Goal: Communication & Community: Participate in discussion

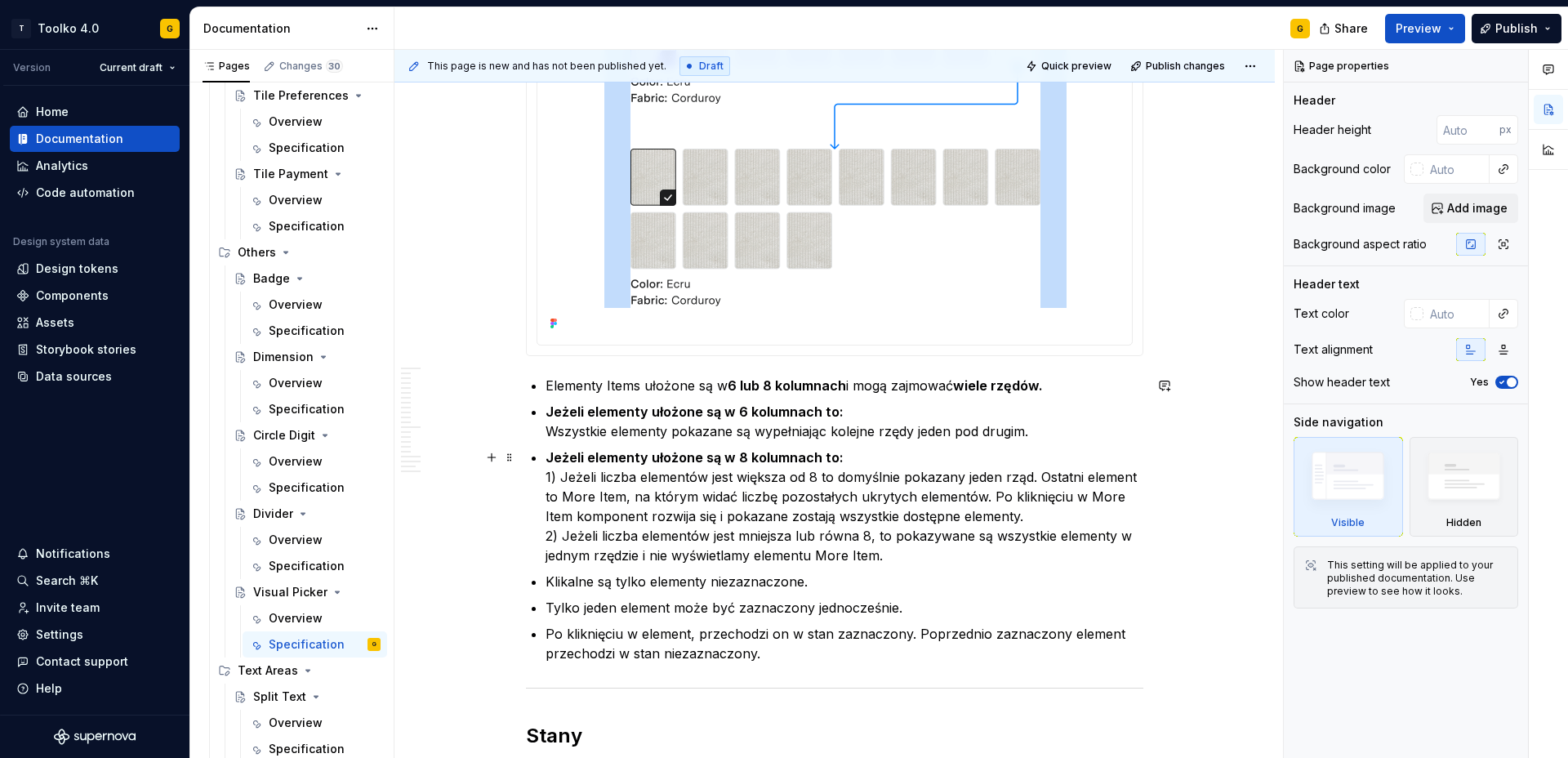
scroll to position [7896, 0]
type textarea "*"
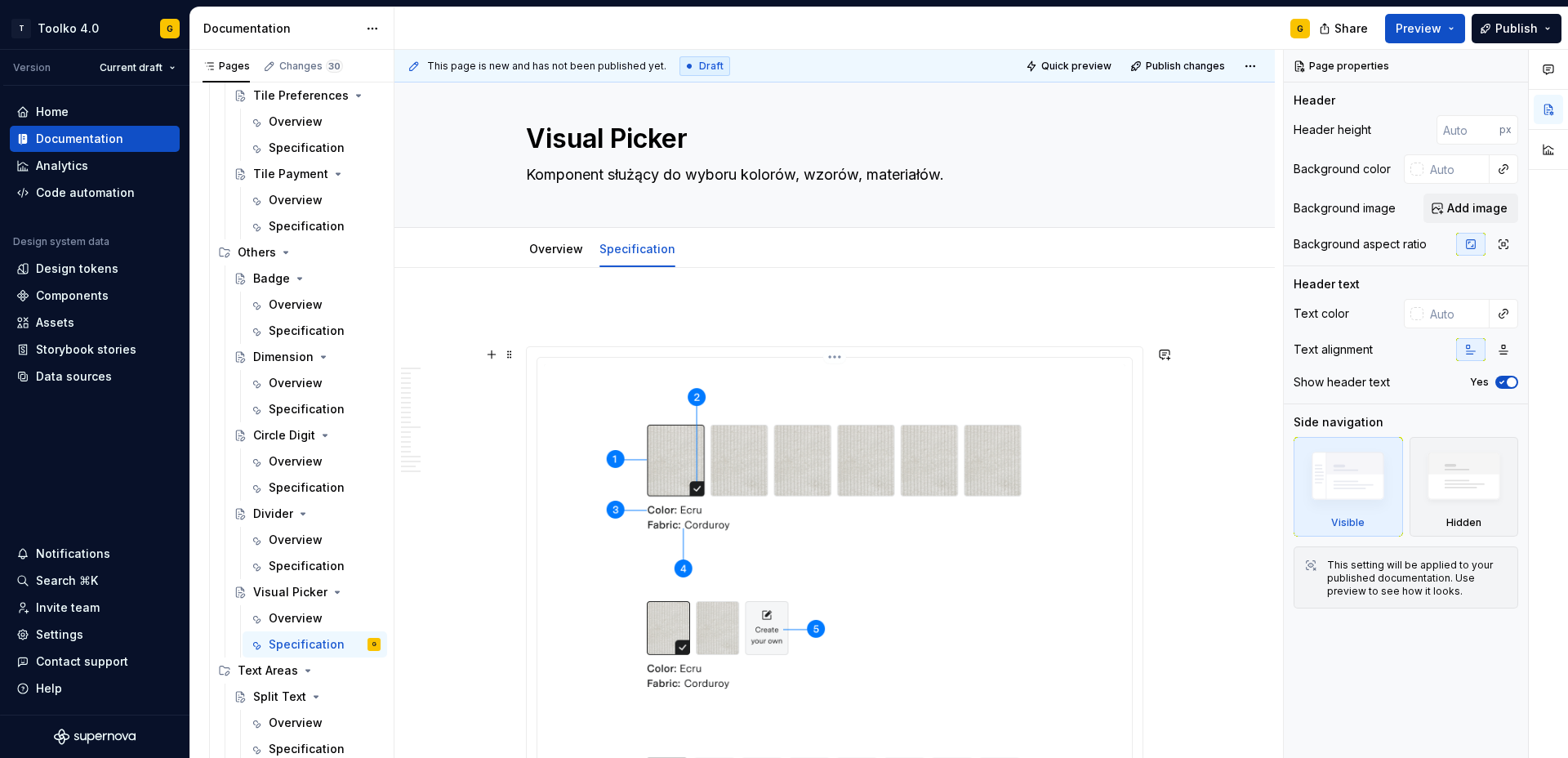
scroll to position [0, 0]
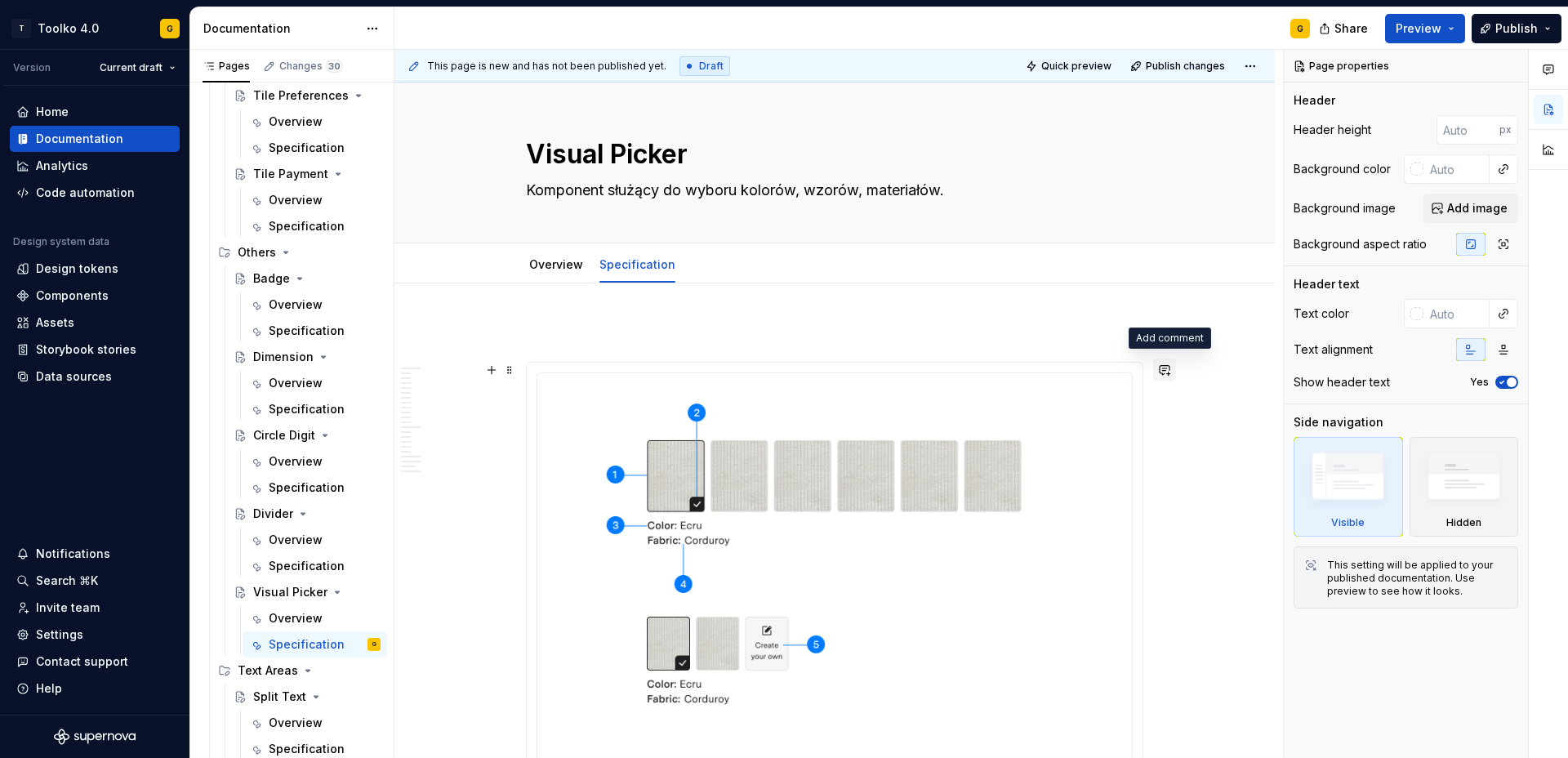
click at [1171, 370] on button "button" at bounding box center [1164, 370] width 23 height 23
click at [1036, 396] on p "**********" at bounding box center [1050, 399] width 241 height 17
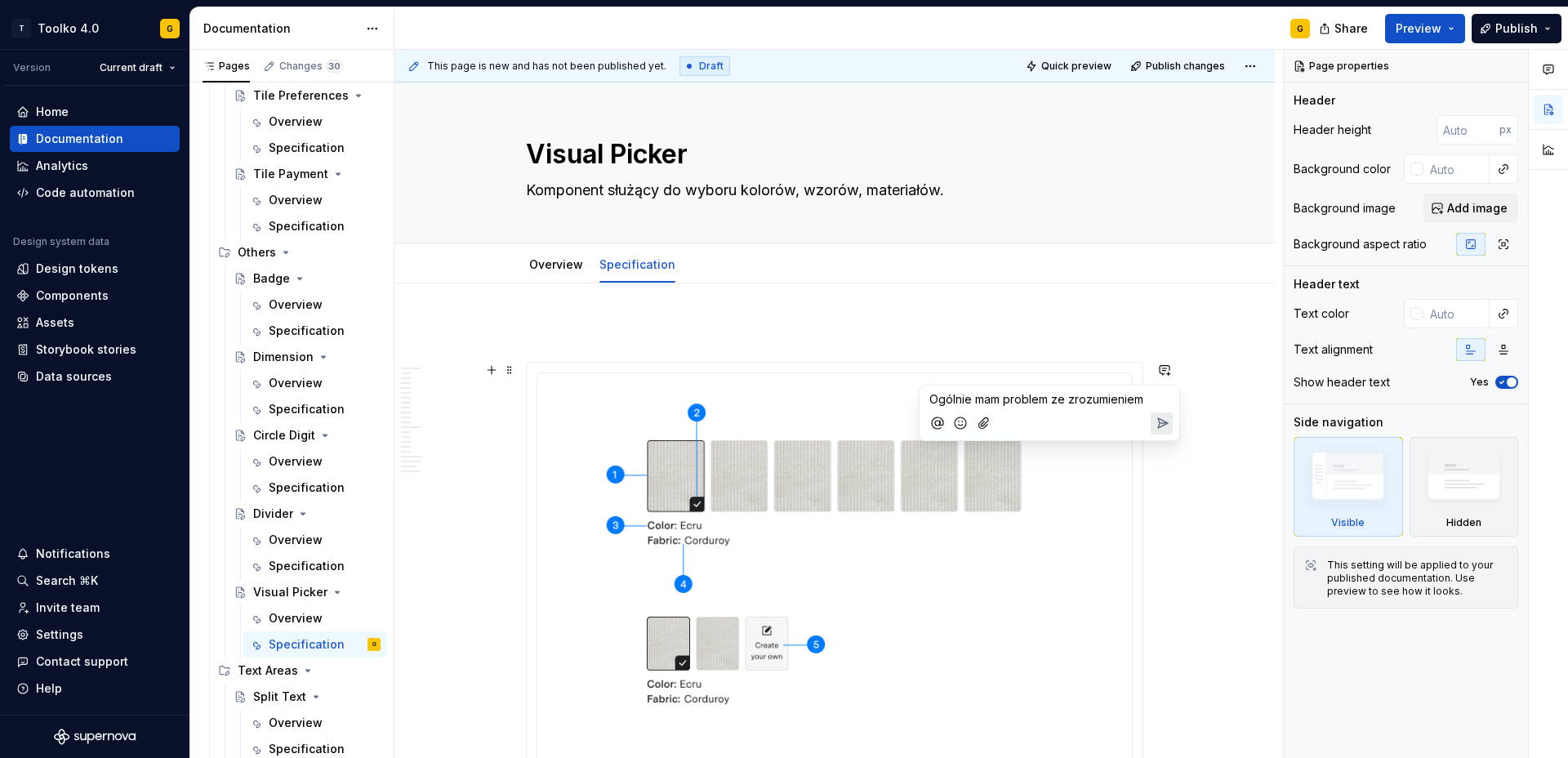
type textarea "*"
click at [1161, 457] on icon "Send" at bounding box center [1162, 457] width 10 height 10
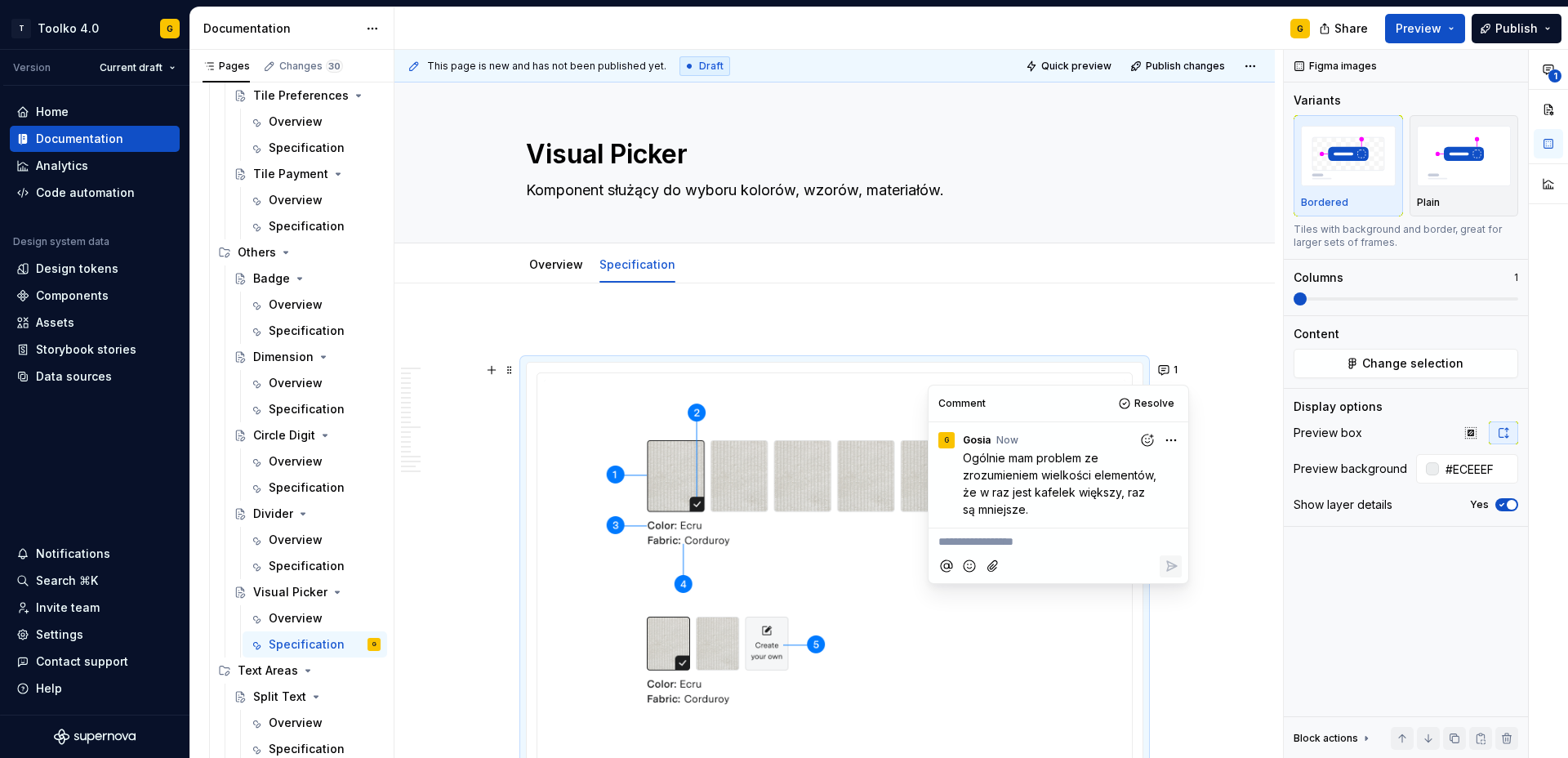
click at [1169, 442] on html "T Toolko 4.0 G Version Current draft Home Documentation Analytics Code automati…" at bounding box center [784, 379] width 1568 height 758
click at [1148, 467] on span "Edit comment" at bounding box center [1119, 471] width 76 height 17
click at [1174, 537] on icon "Save" at bounding box center [1171, 533] width 17 height 17
click at [263, 700] on div "Split Text" at bounding box center [280, 696] width 53 height 17
type textarea "*"
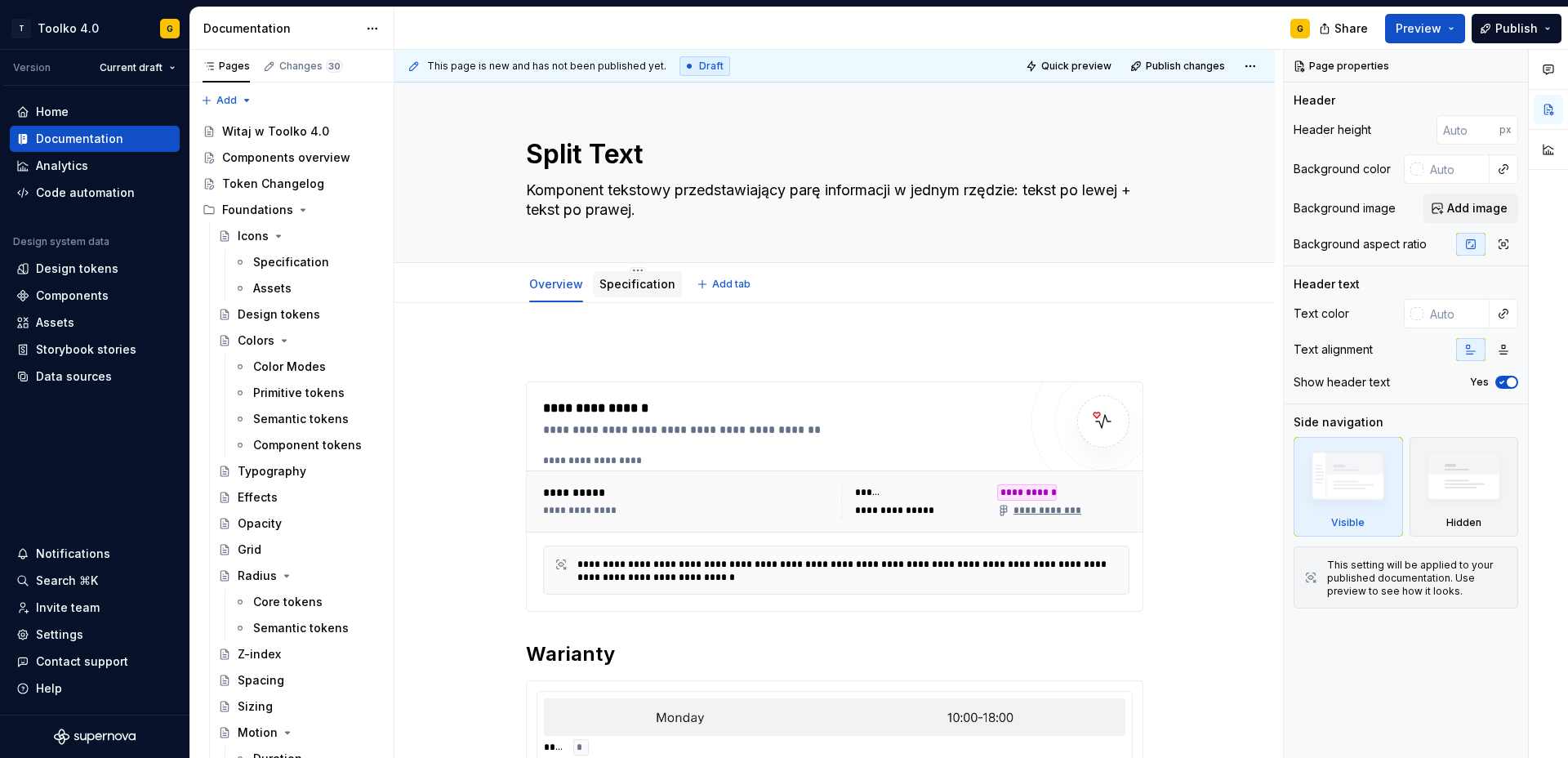
drag, startPoint x: 657, startPoint y: 273, endPoint x: 657, endPoint y: 289, distance: 16.0
click at [658, 274] on div "Specification" at bounding box center [637, 283] width 76 height 20
click at [646, 293] on div "Specification" at bounding box center [637, 283] width 76 height 20
click at [639, 283] on link "Specification" at bounding box center [637, 283] width 76 height 14
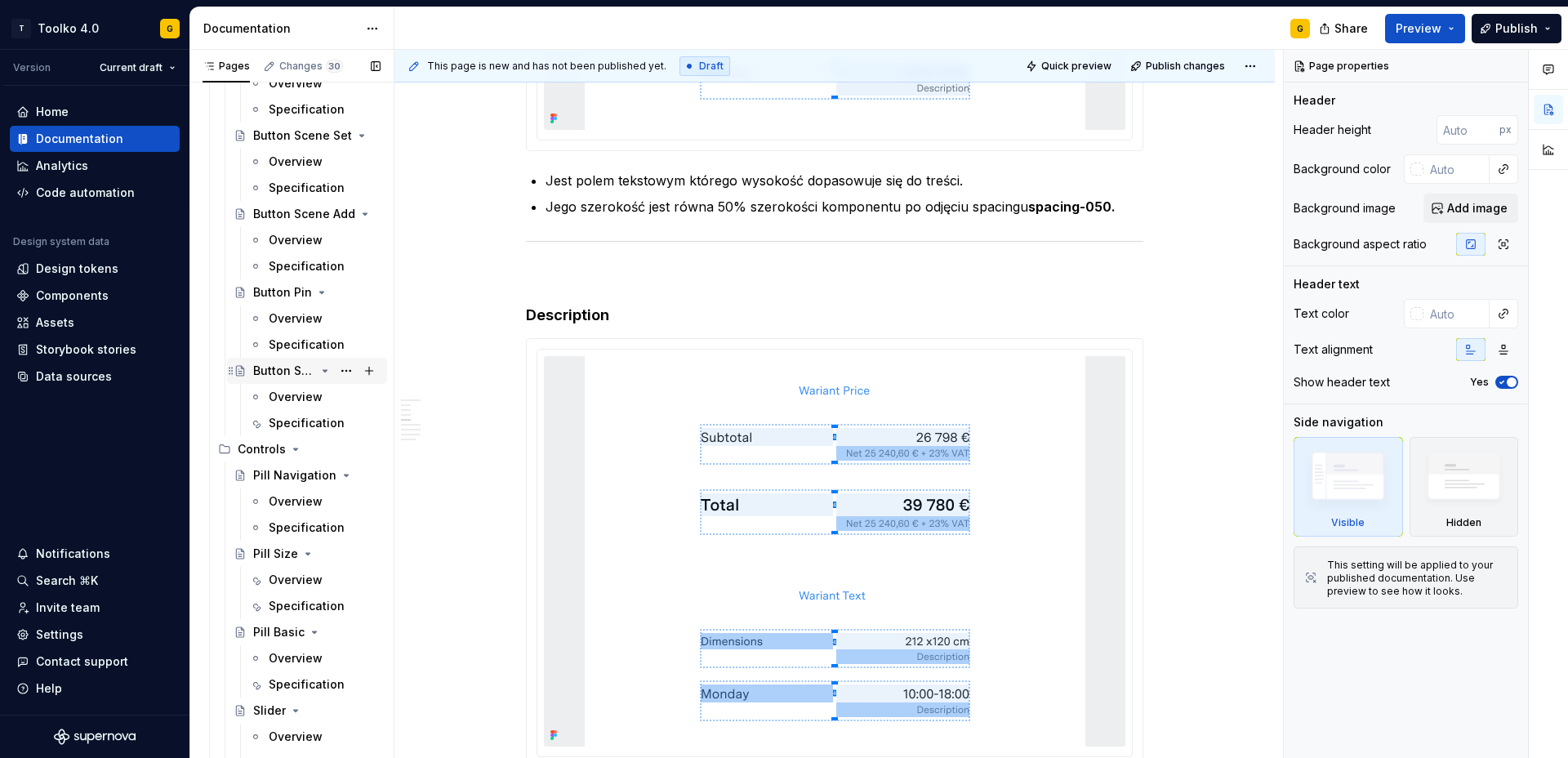
scroll to position [1426, 0]
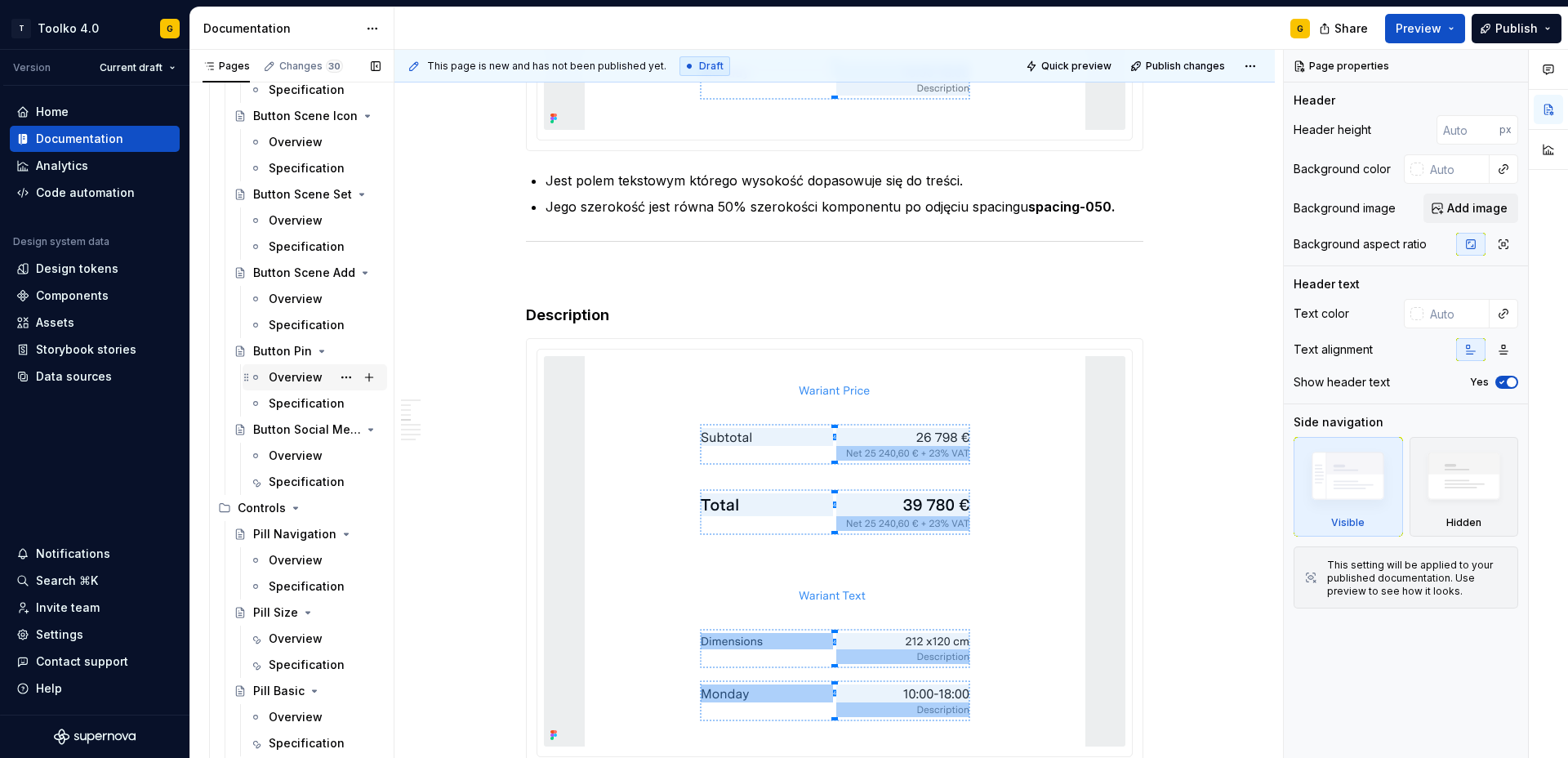
click at [288, 380] on div "Overview" at bounding box center [296, 378] width 54 height 17
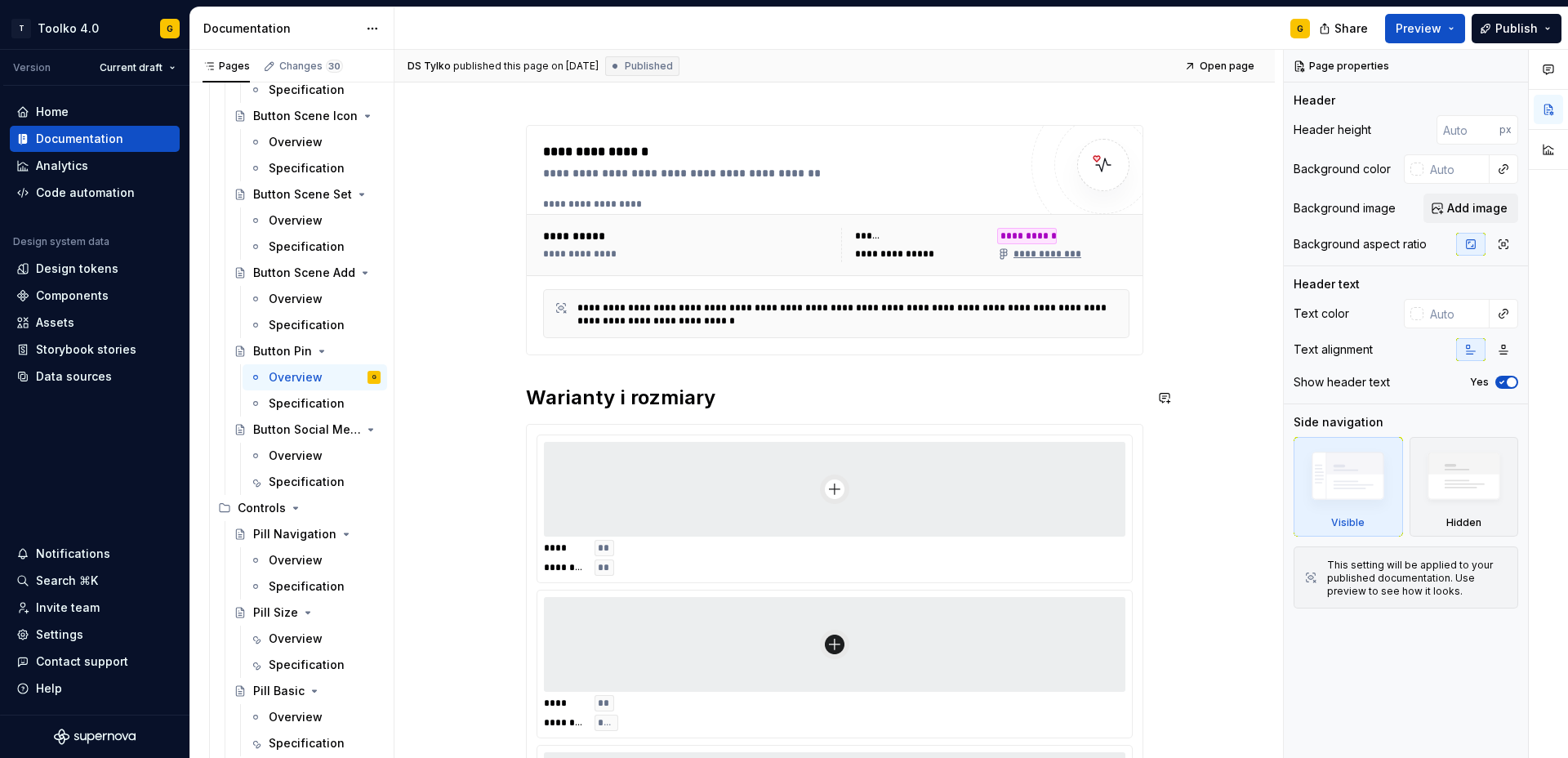
scroll to position [264, 0]
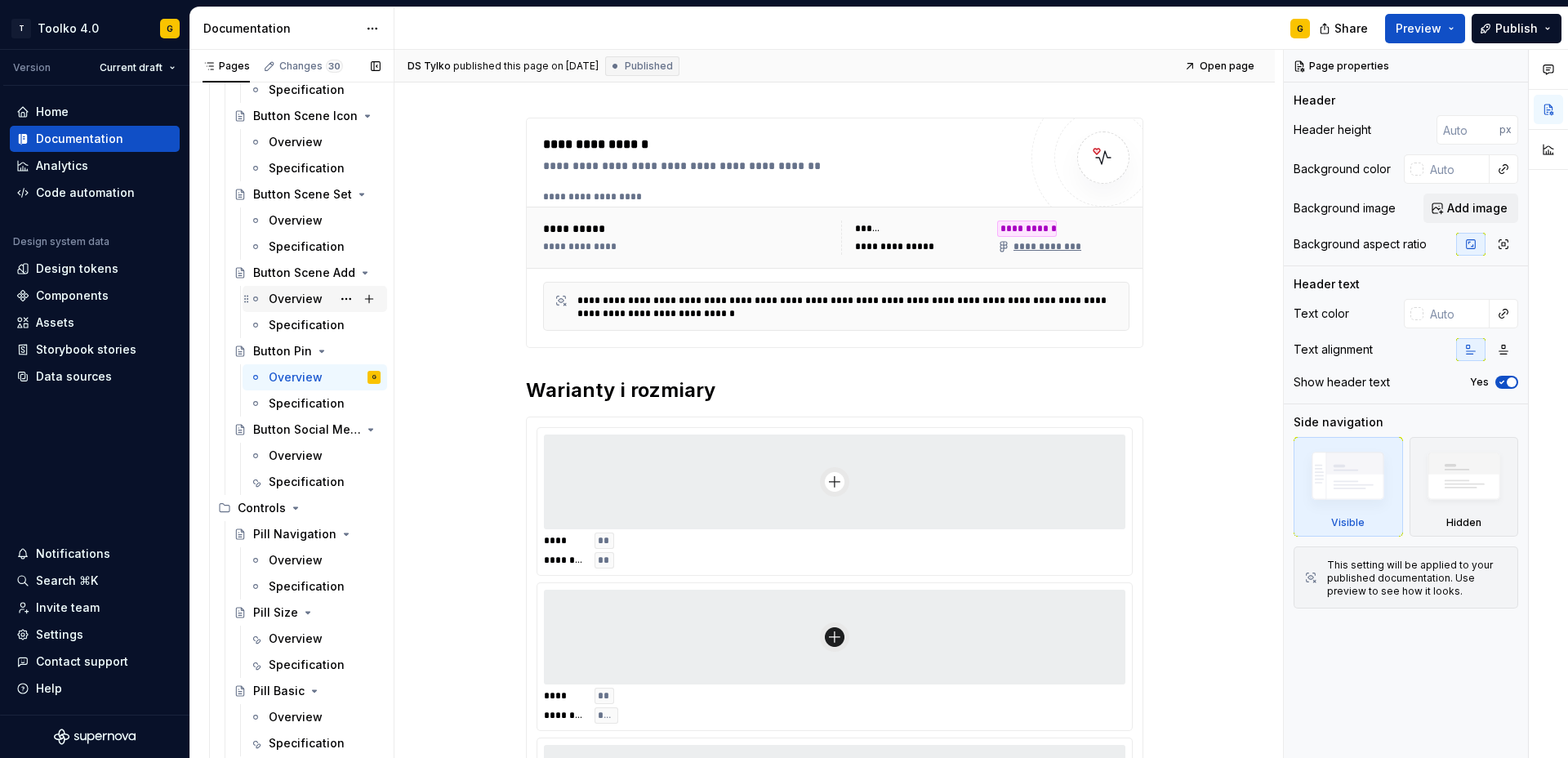
click at [305, 296] on div "Overview" at bounding box center [296, 299] width 54 height 17
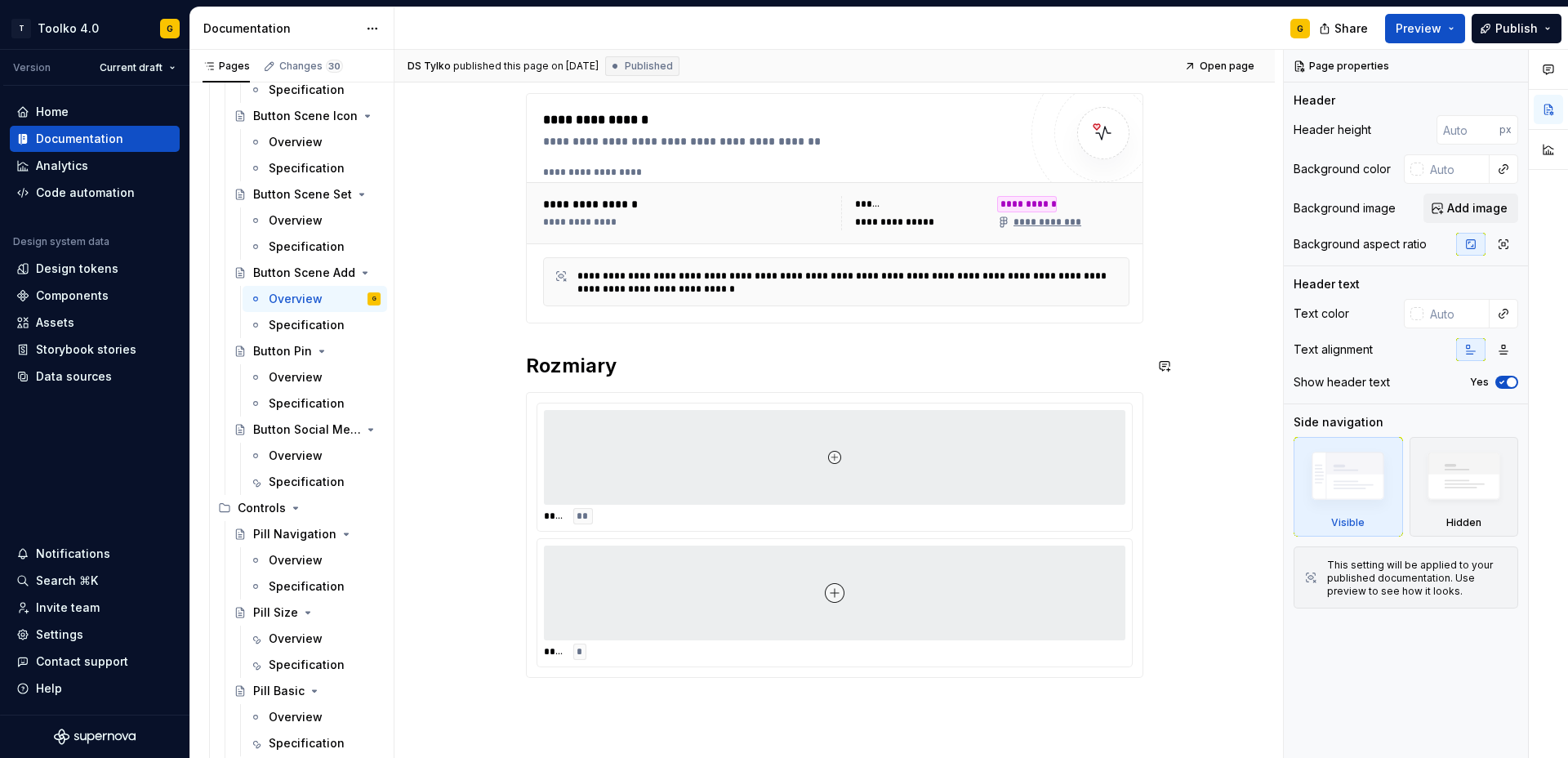
scroll to position [299, 0]
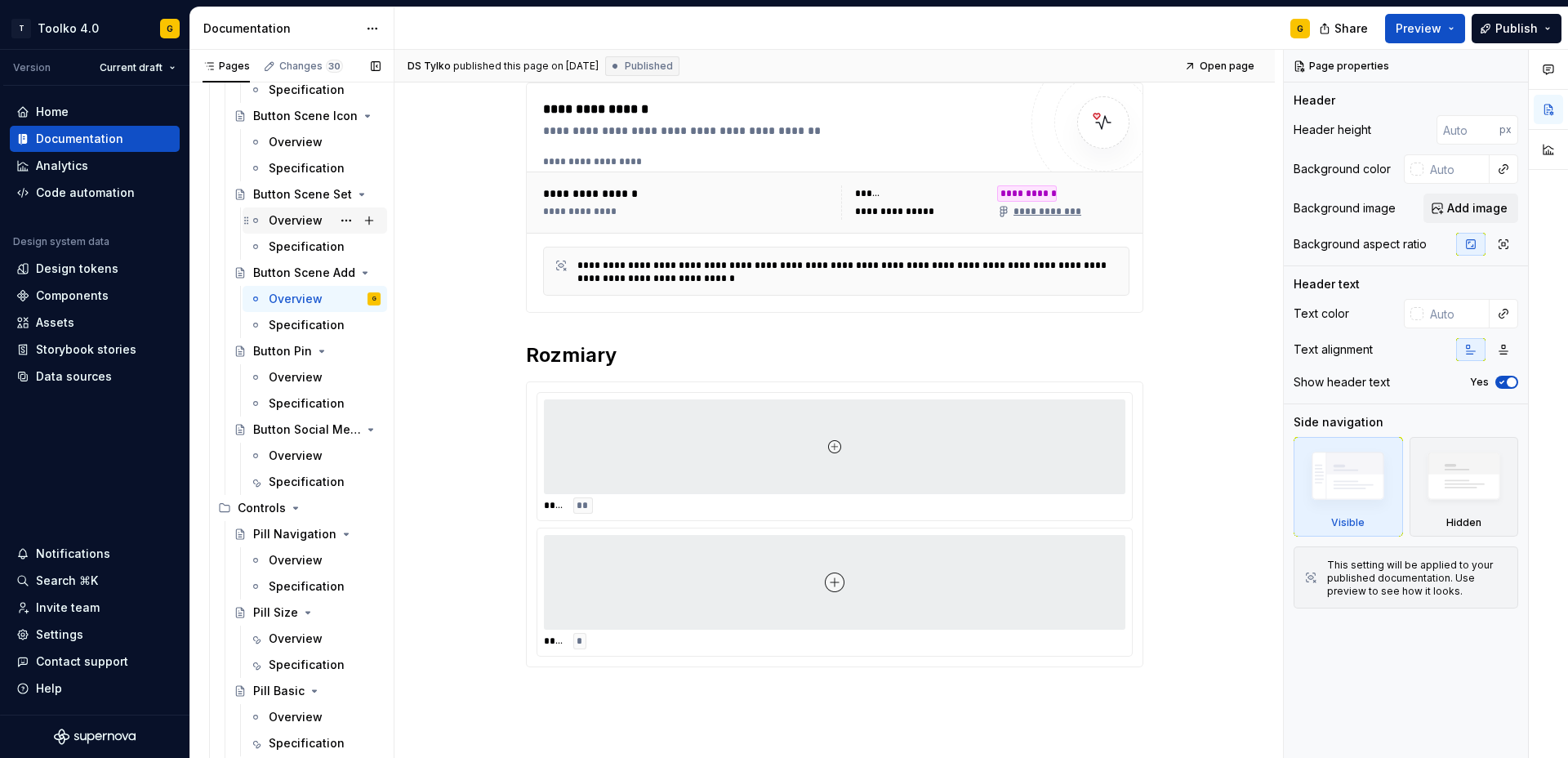
click at [290, 223] on div "Overview" at bounding box center [296, 221] width 54 height 17
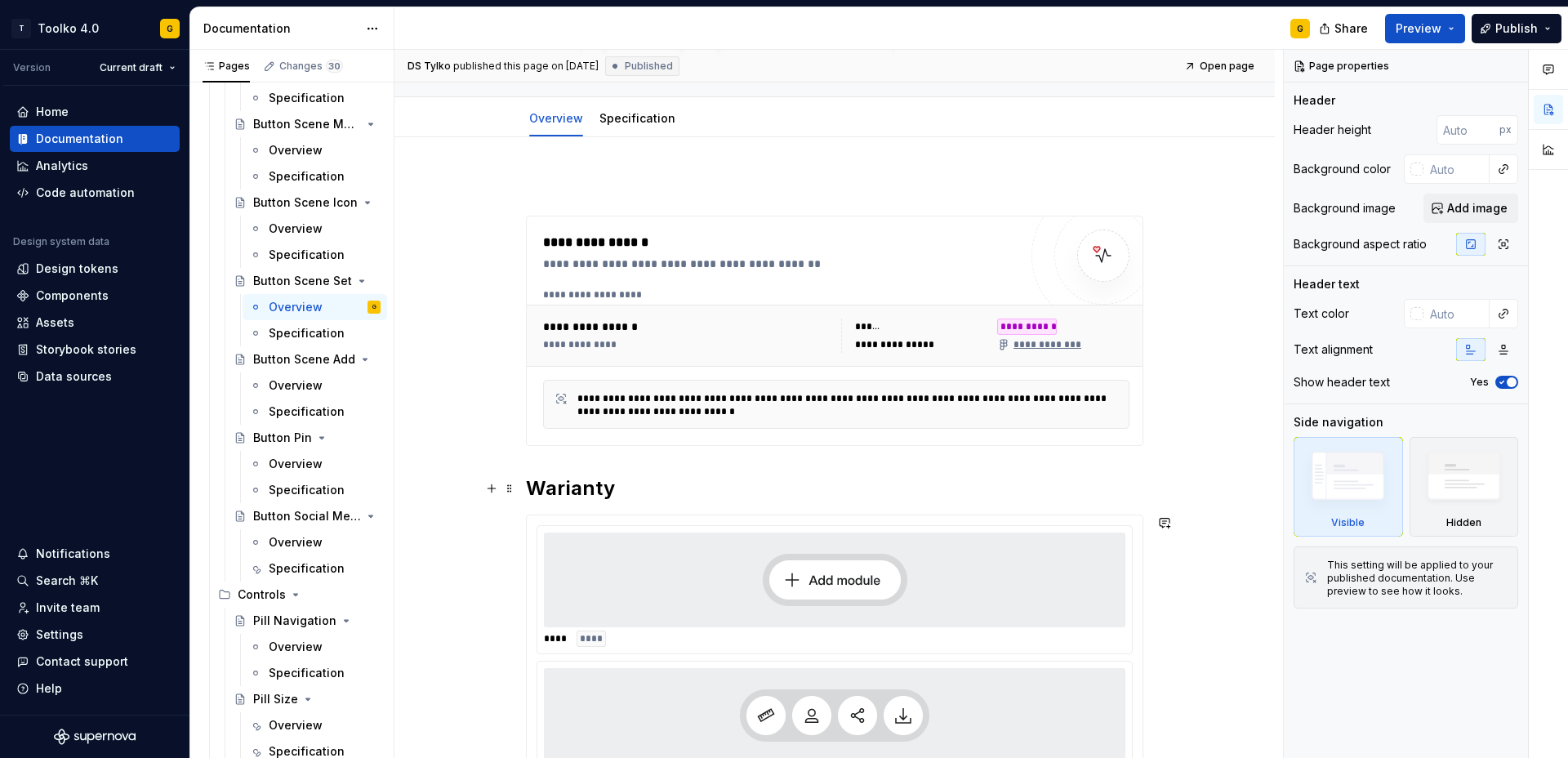
scroll to position [111, 0]
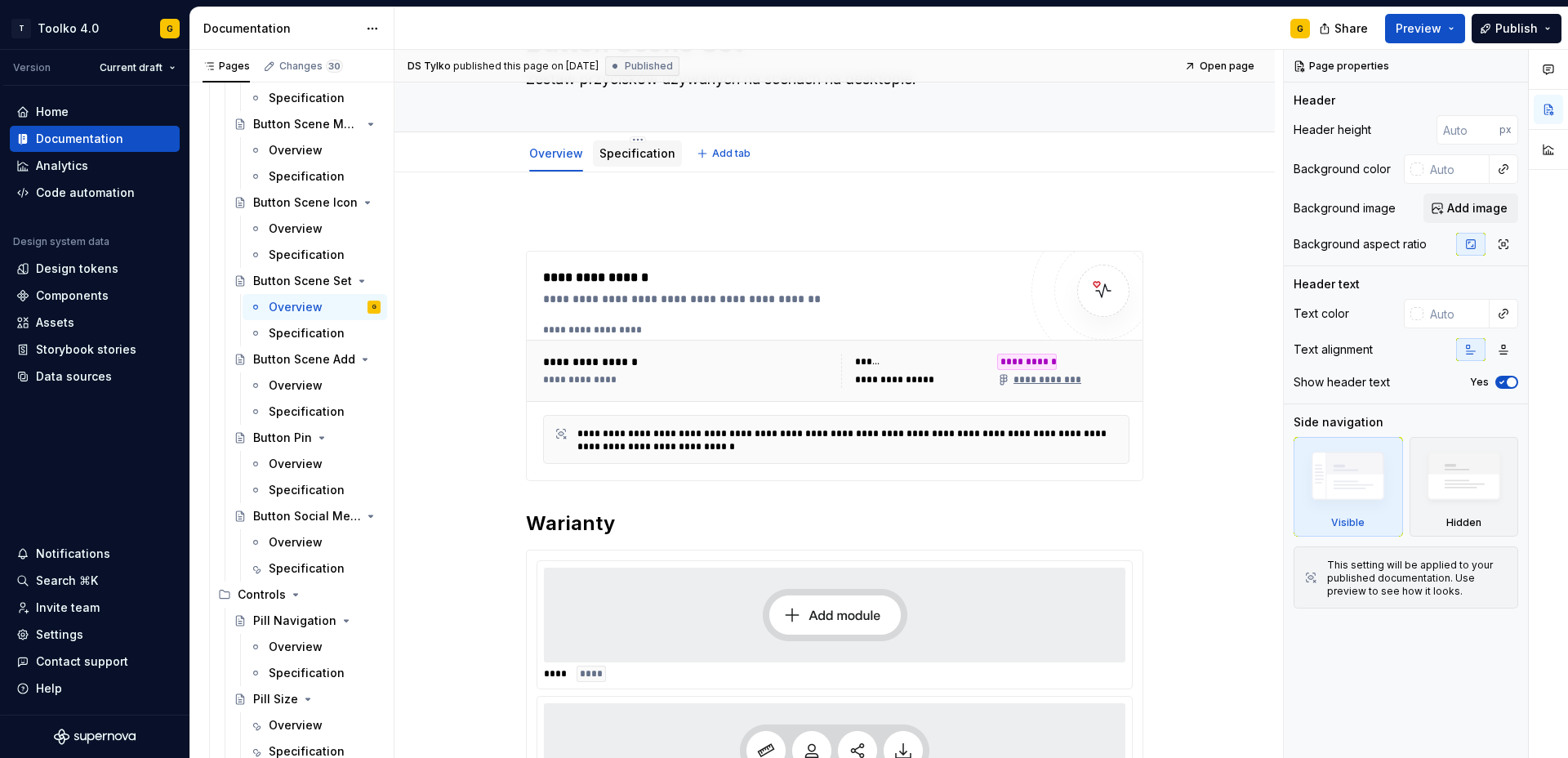
click at [648, 162] on div "Specification" at bounding box center [637, 153] width 76 height 20
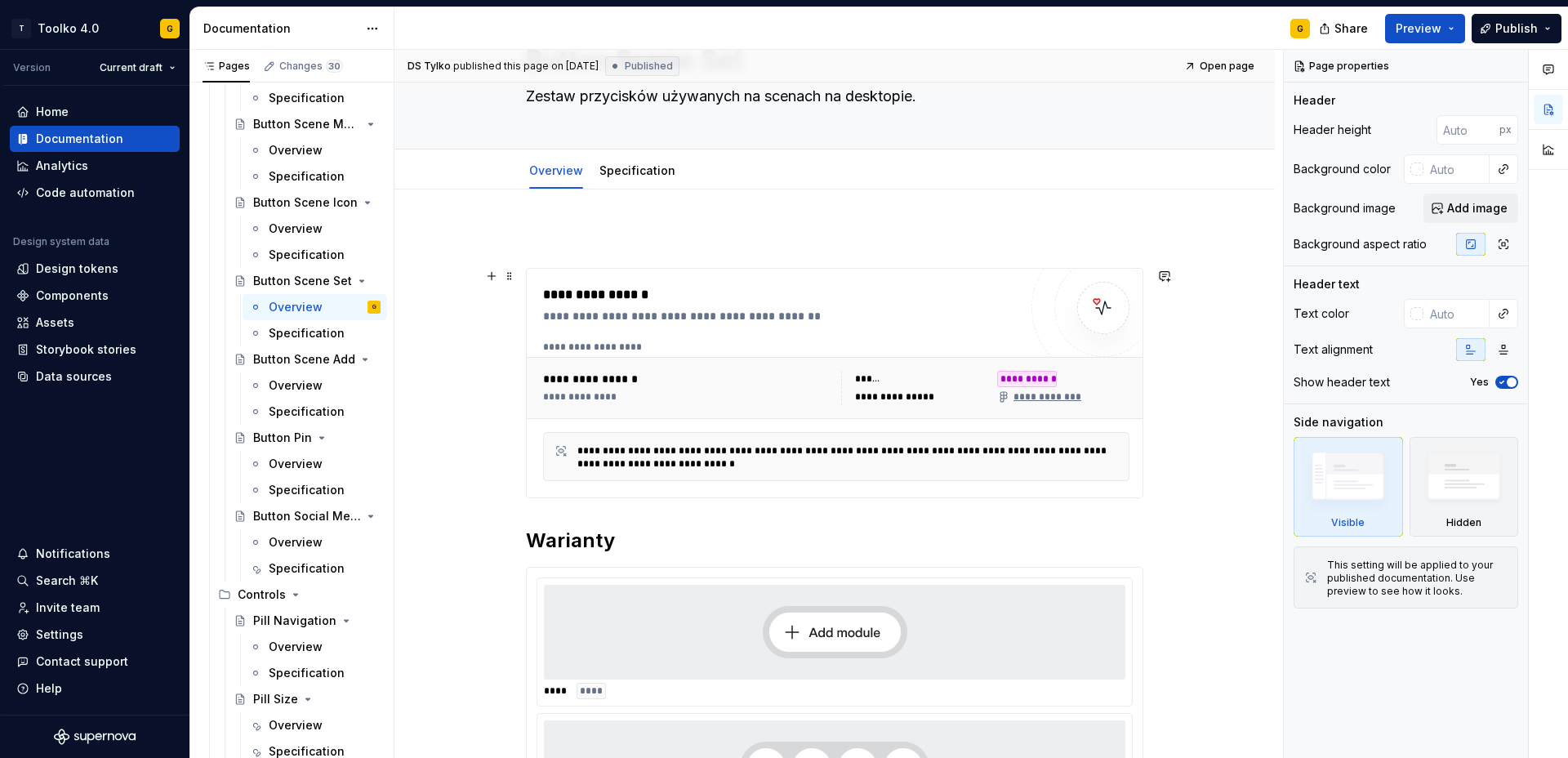
scroll to position [90, 0]
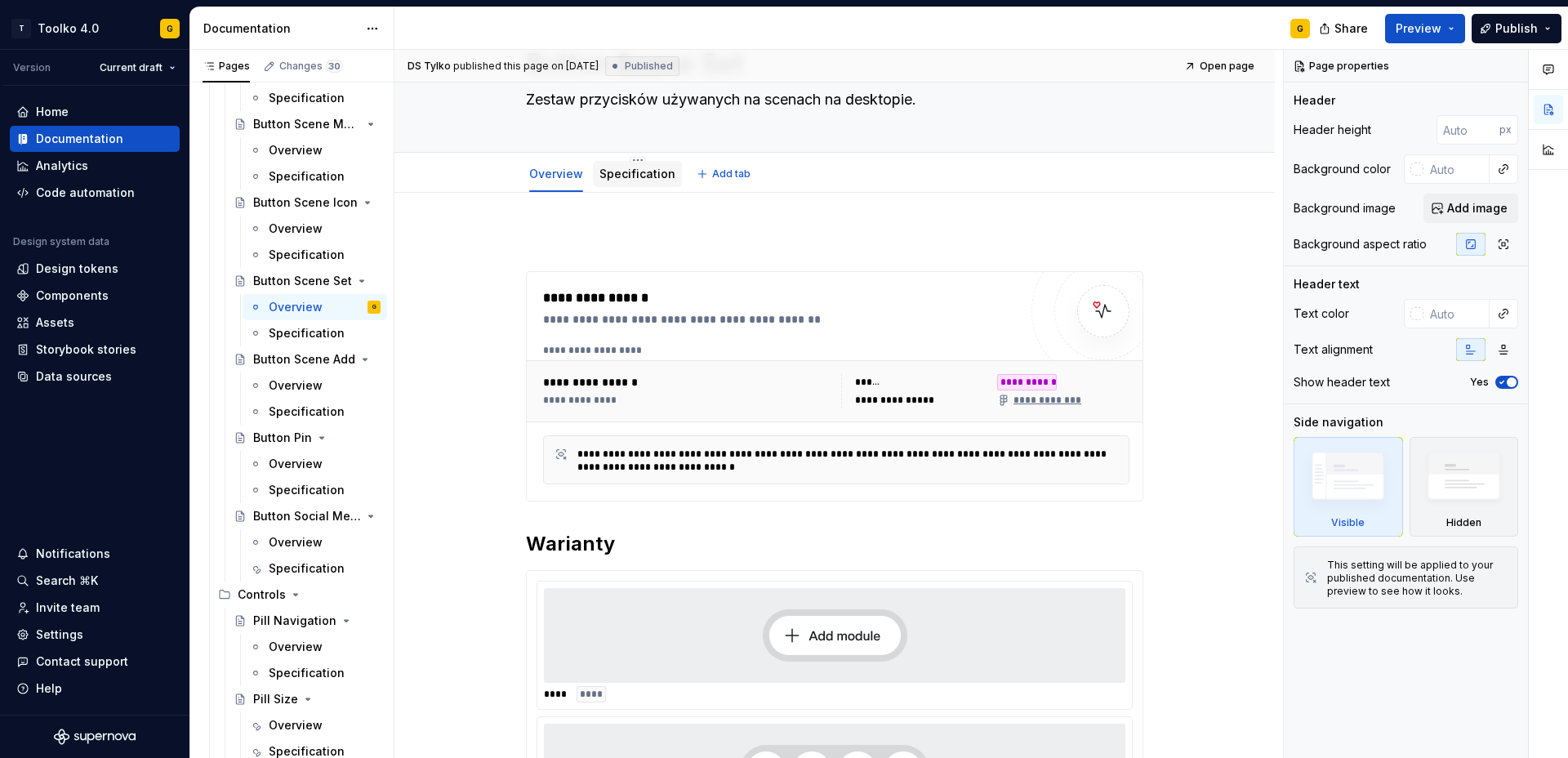
click at [649, 179] on link "Specification" at bounding box center [637, 173] width 76 height 14
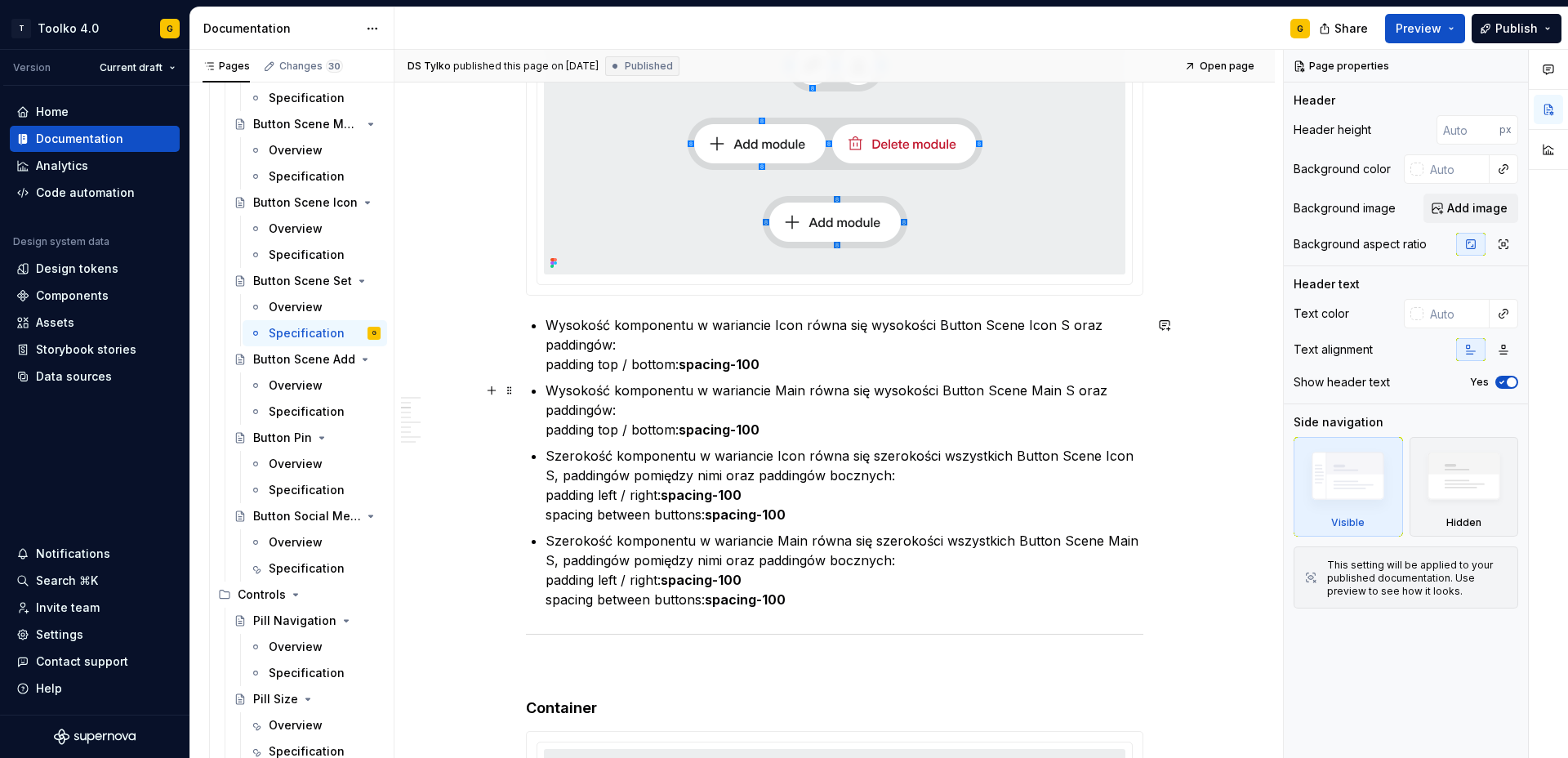
scroll to position [1007, 0]
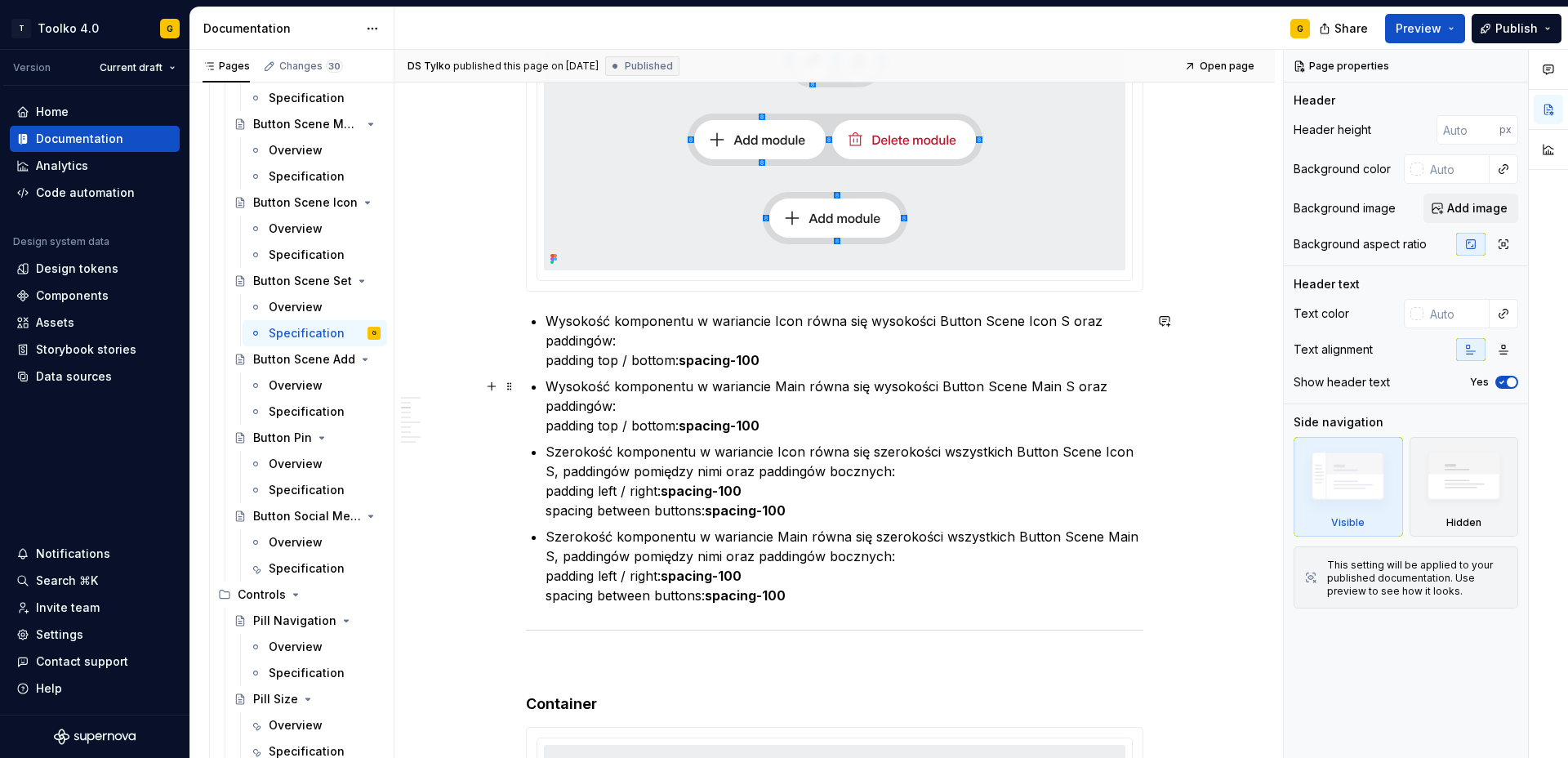
type textarea "*"
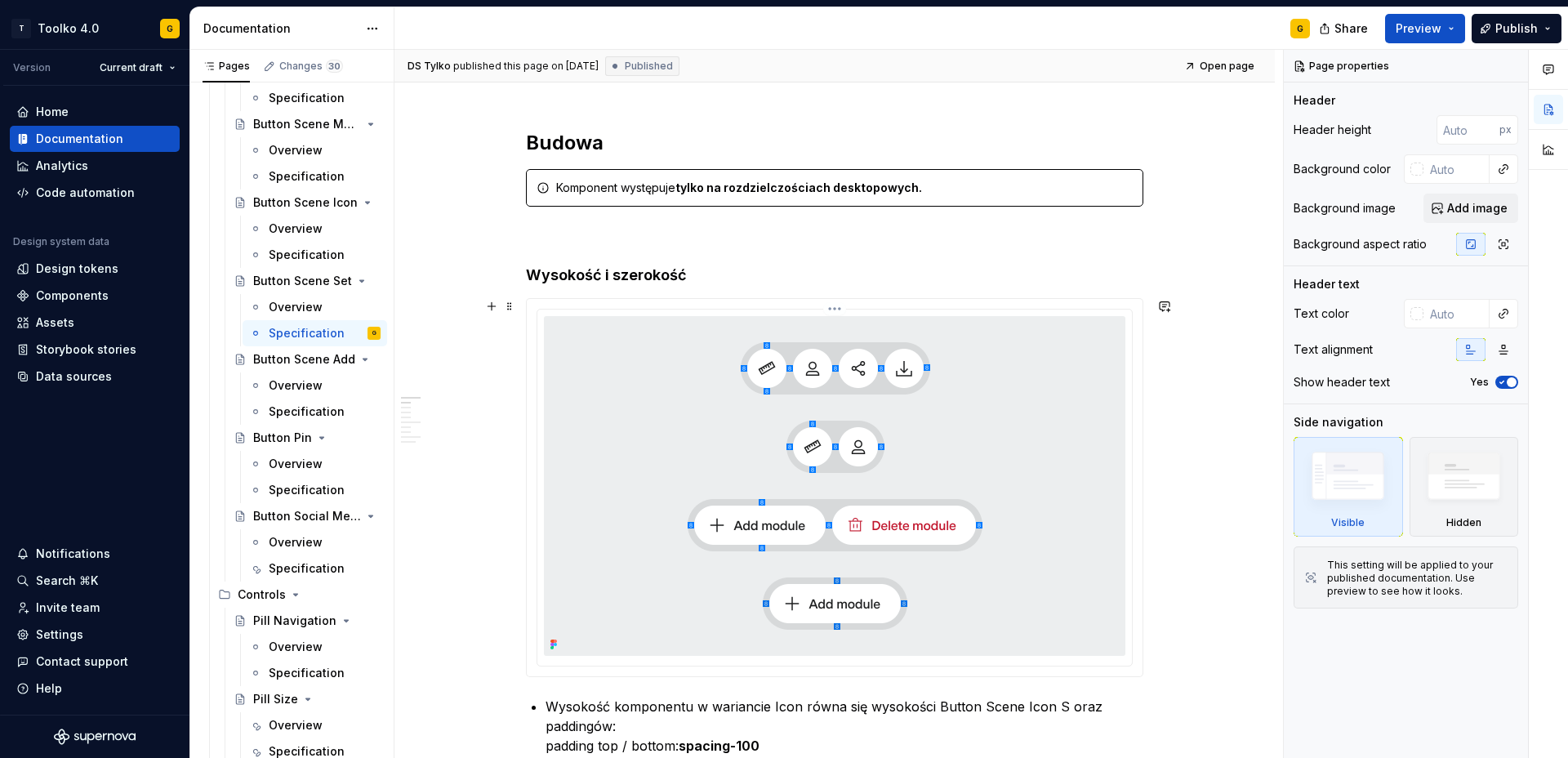
scroll to position [0, 0]
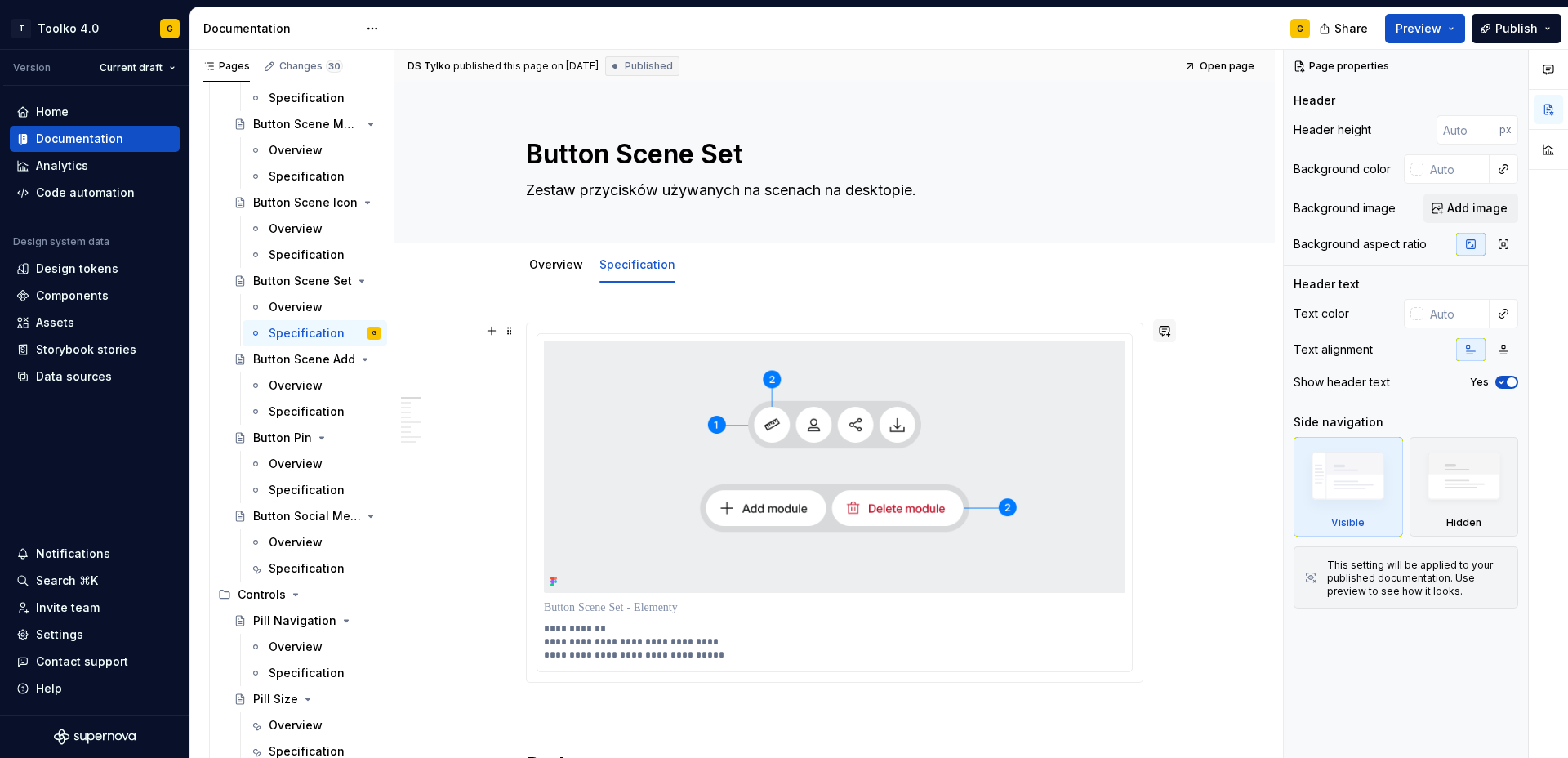
click at [1165, 331] on button "button" at bounding box center [1164, 330] width 23 height 23
drag, startPoint x: 999, startPoint y: 376, endPoint x: 1062, endPoint y: 377, distance: 63.0
click at [1001, 376] on span "Doszedł update tego komponentu poprzez dodanie + i - i separatorów, które oddzi…" at bounding box center [1049, 377] width 240 height 48
click at [1164, 418] on icon "Send" at bounding box center [1162, 418] width 10 height 10
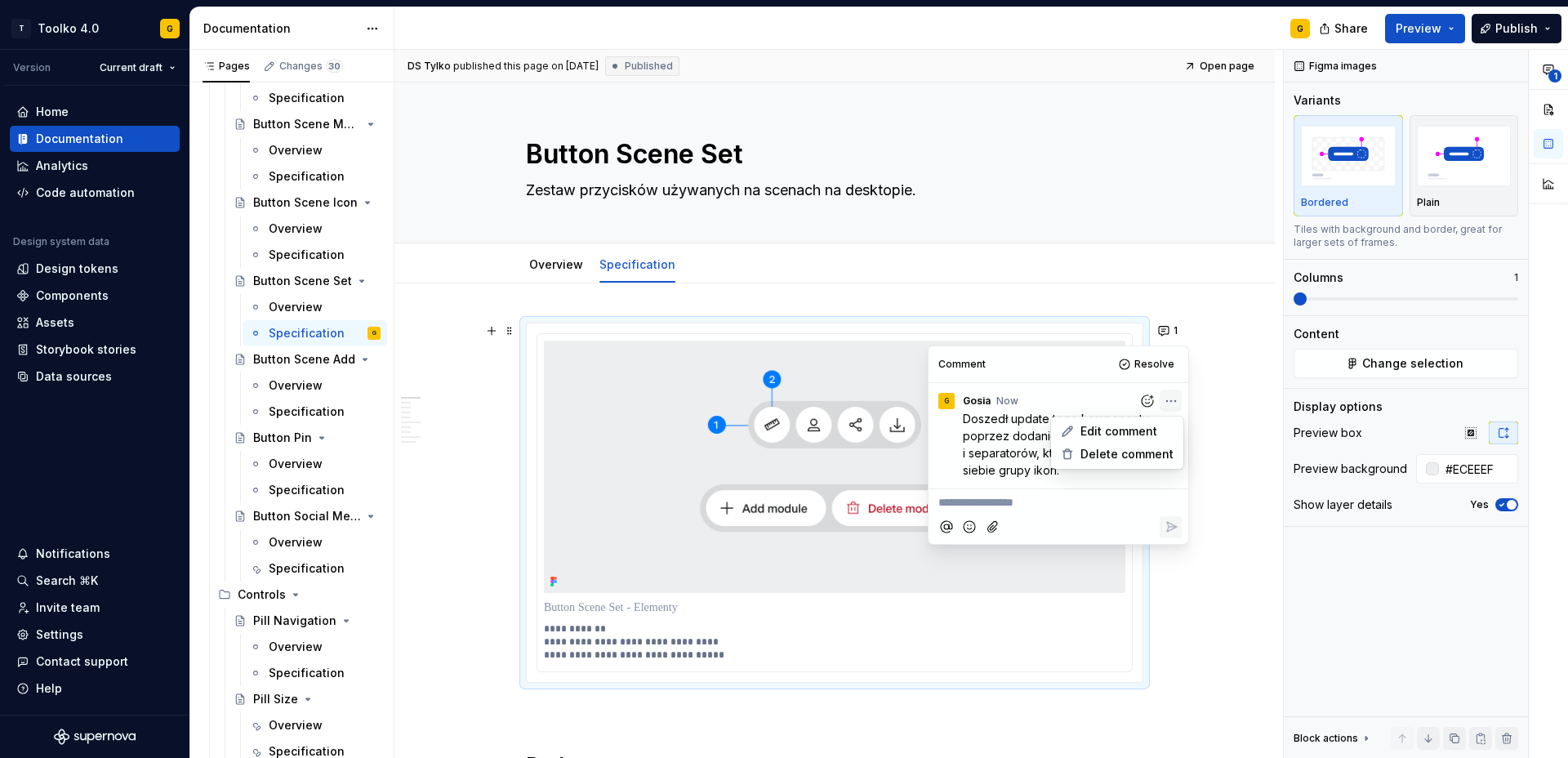
click at [1169, 398] on html "T Toolko 4.0 G Version Current draft Home Documentation Analytics Code automati…" at bounding box center [784, 379] width 1568 height 758
click at [1132, 433] on span "Edit comment" at bounding box center [1119, 432] width 76 height 17
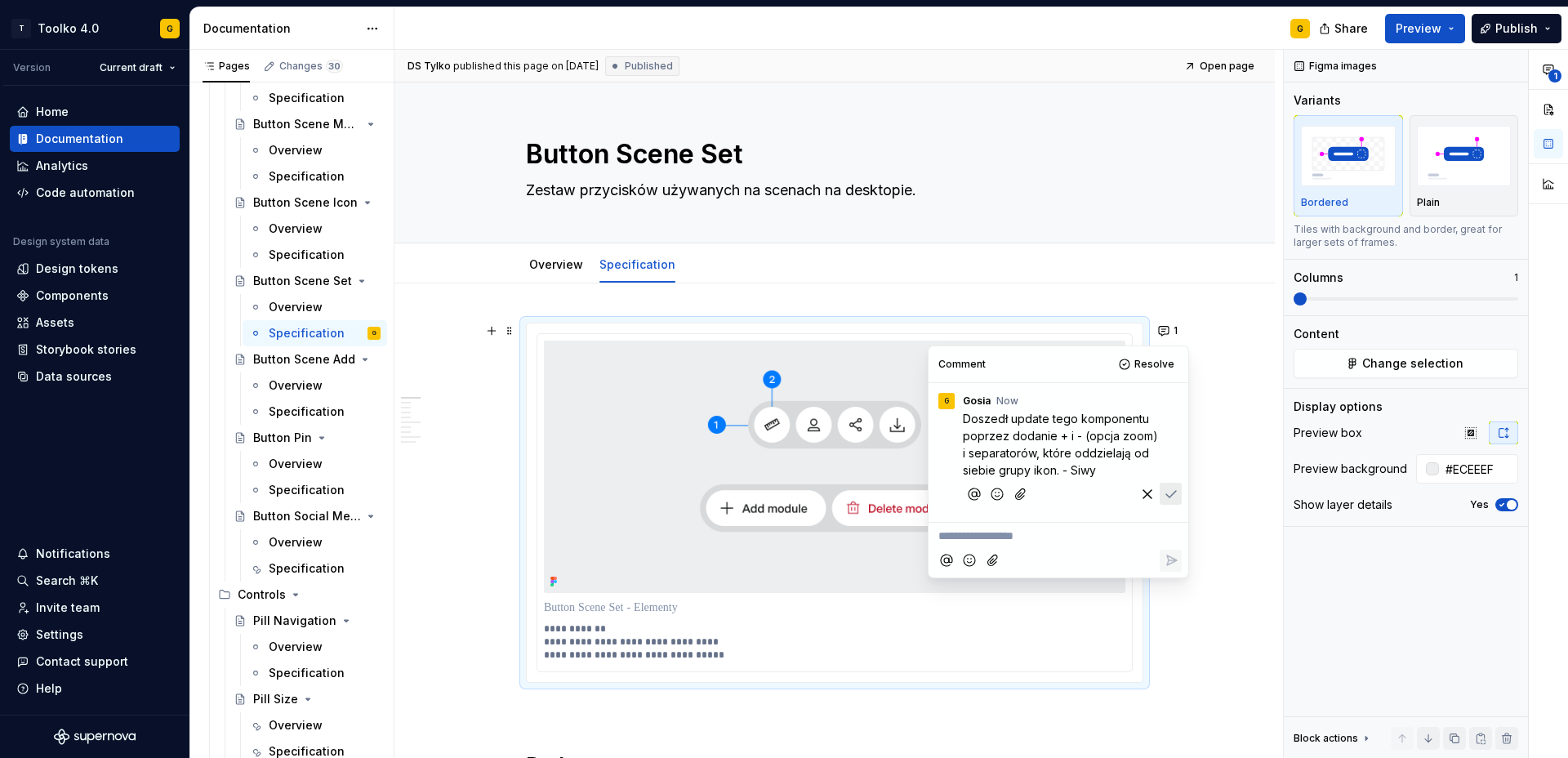
click at [1174, 489] on icon "Save" at bounding box center [1171, 494] width 17 height 17
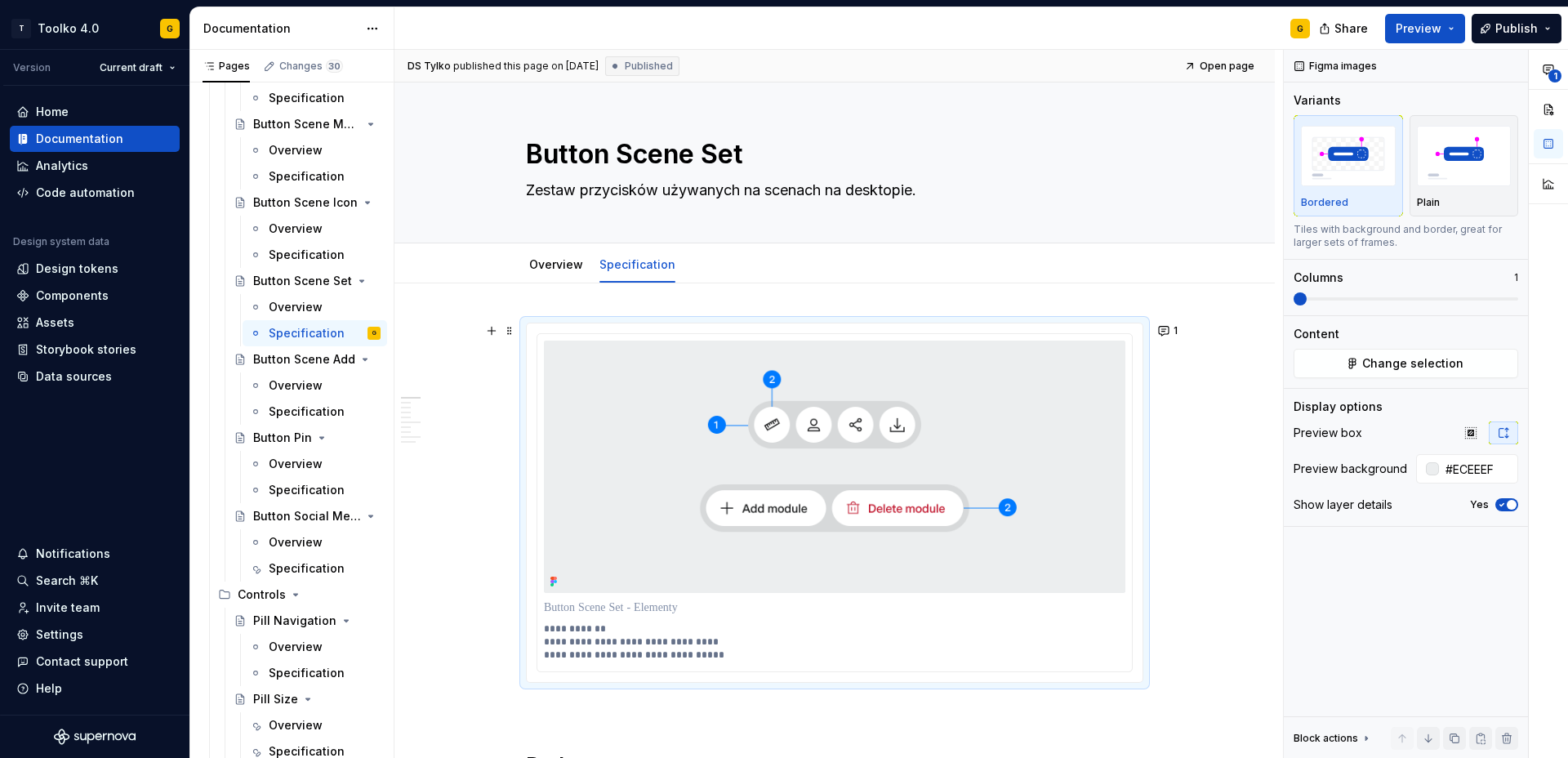
click at [1186, 593] on div "**********" at bounding box center [838, 404] width 888 height 709
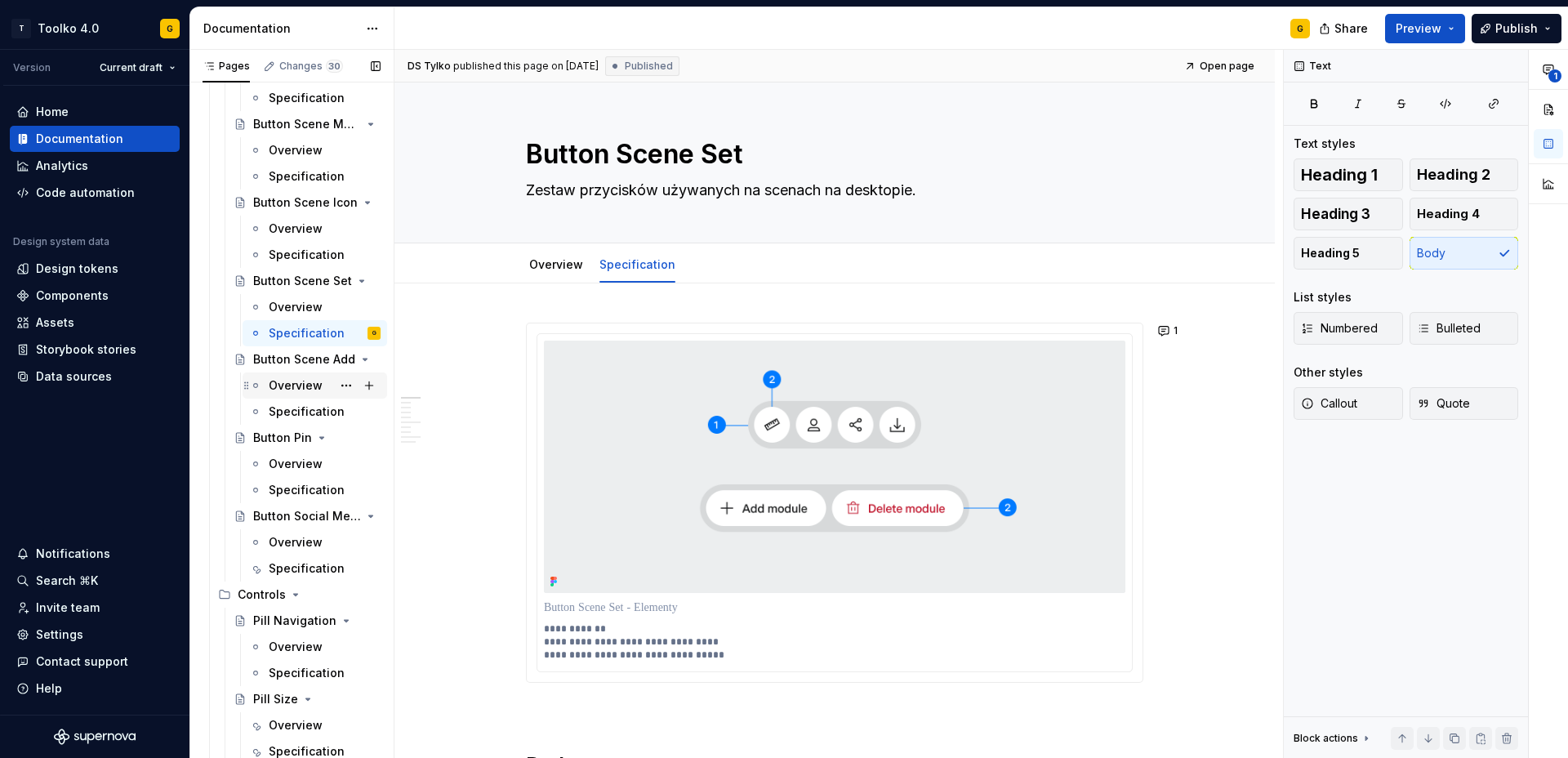
click at [296, 381] on div "Overview" at bounding box center [296, 386] width 54 height 17
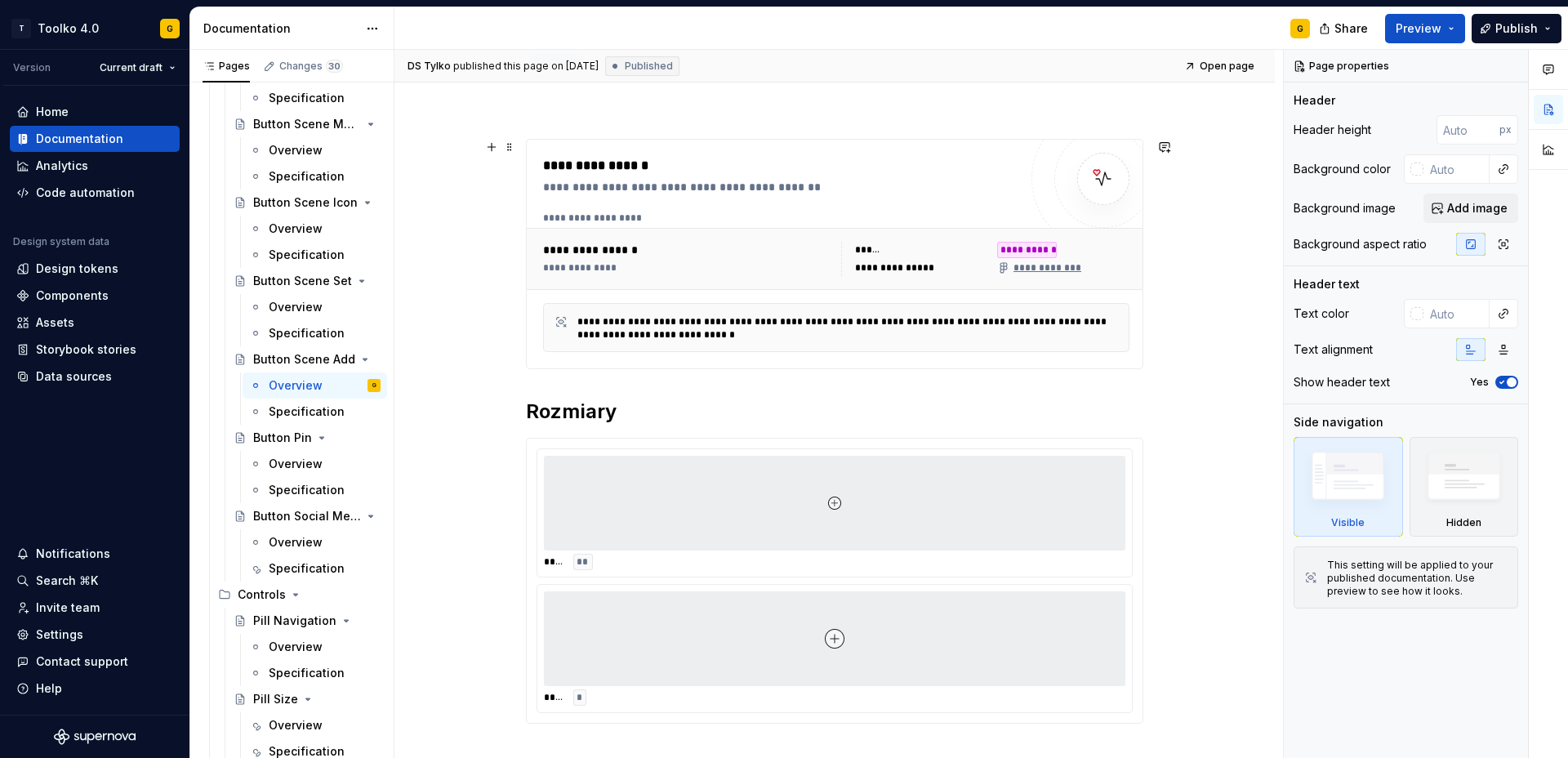
scroll to position [124, 0]
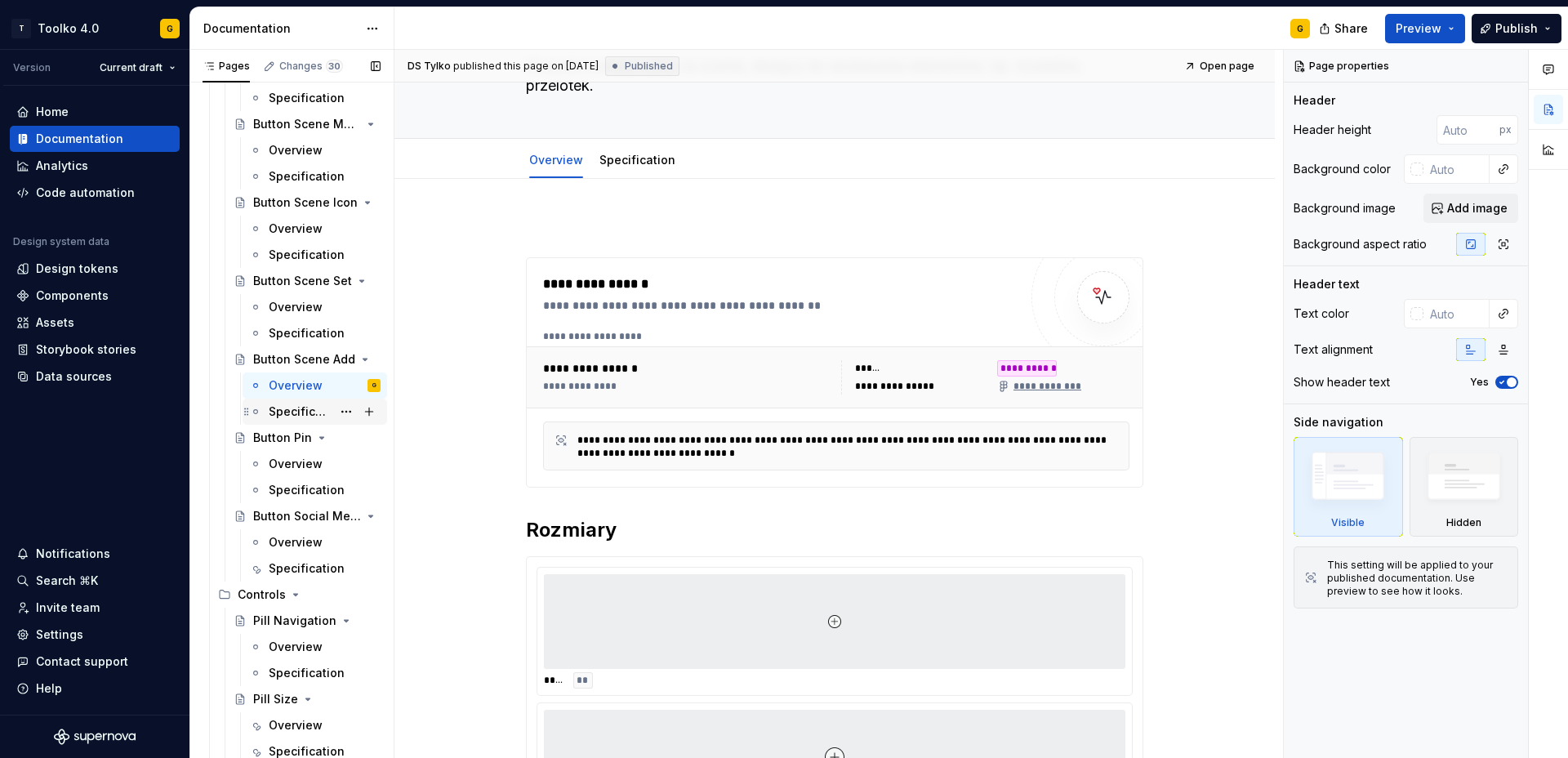
click at [284, 419] on div "Specification" at bounding box center [299, 412] width 62 height 17
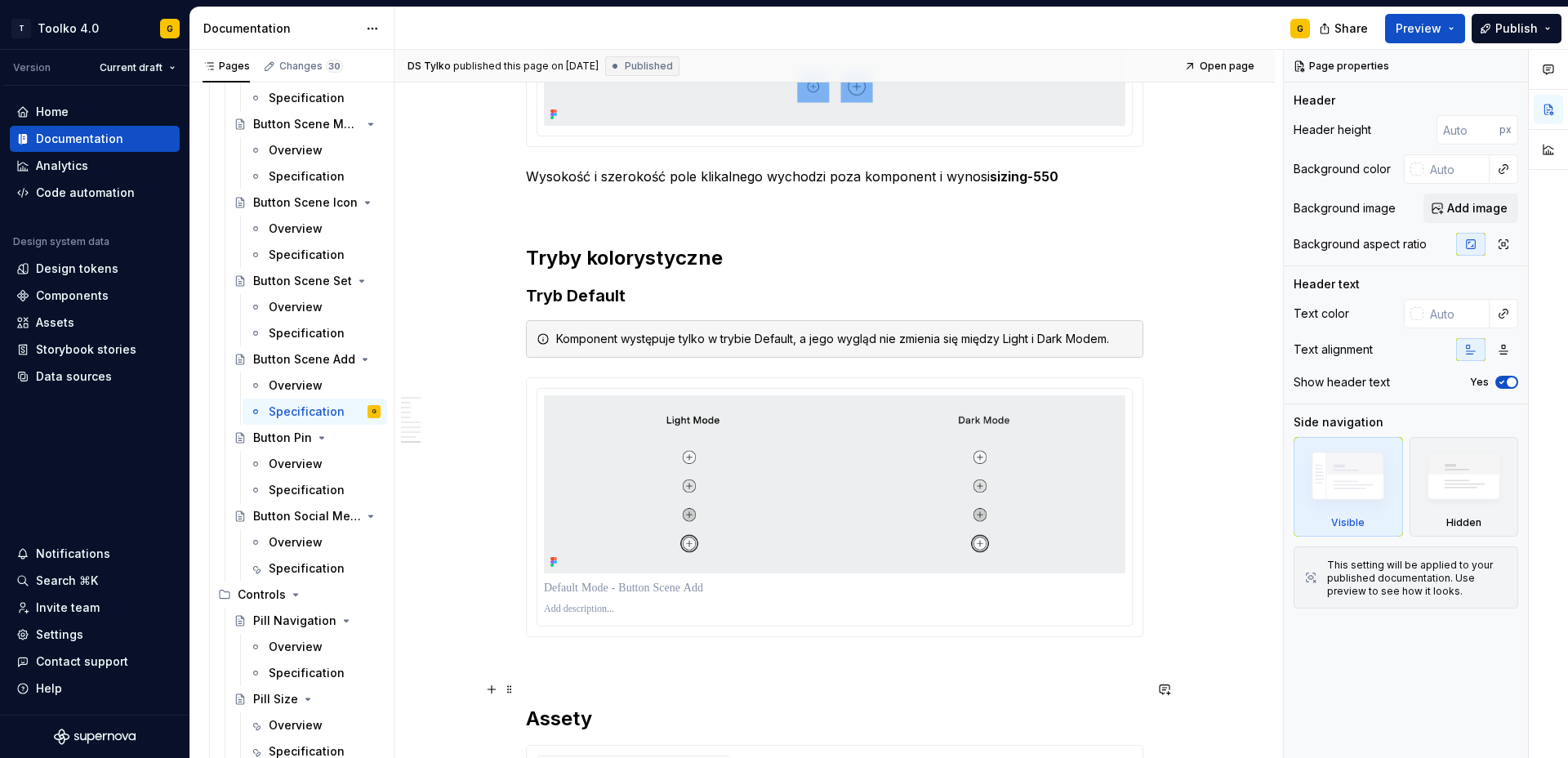
scroll to position [3384, 0]
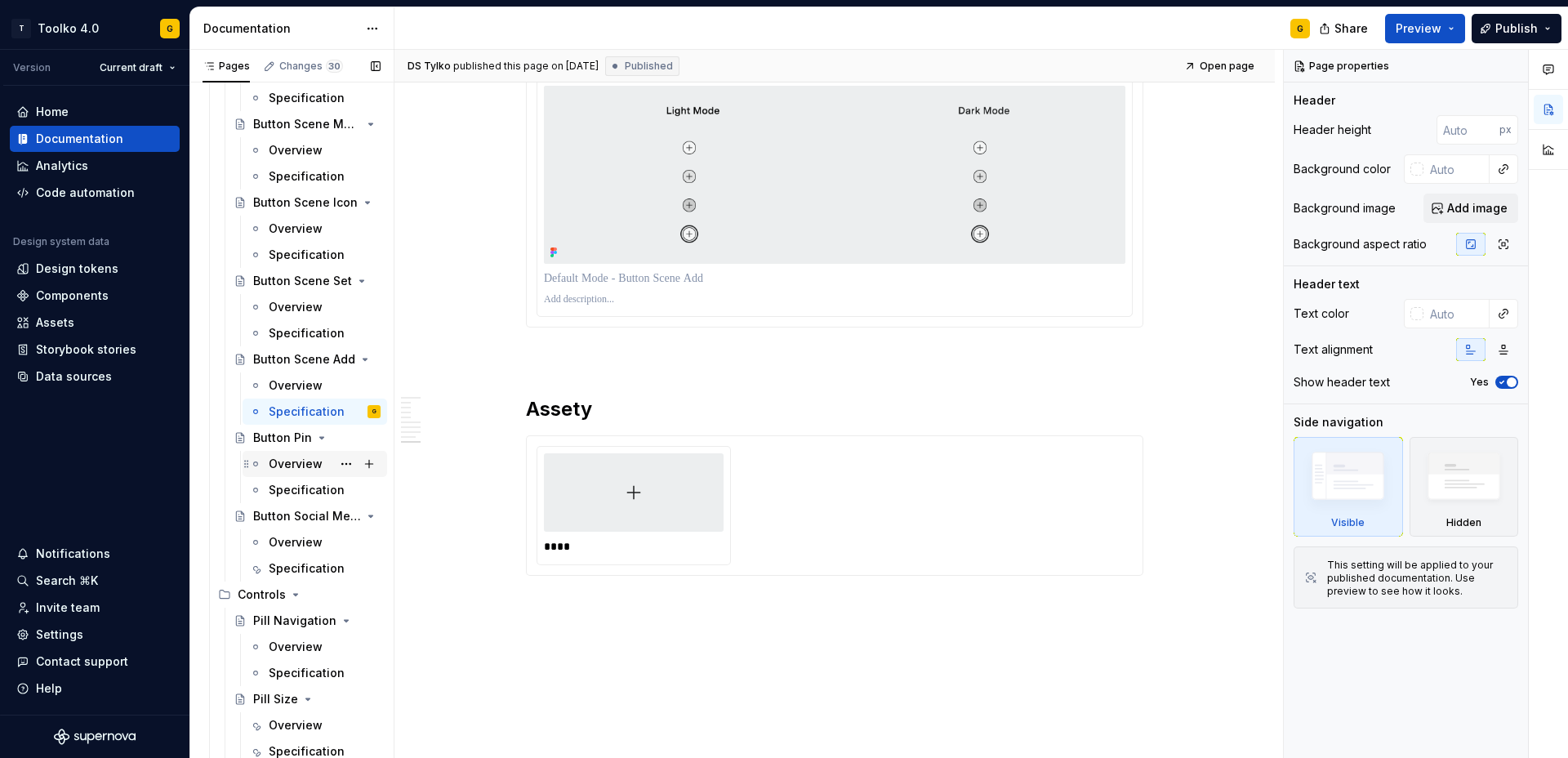
click at [294, 463] on div "Overview" at bounding box center [296, 464] width 54 height 17
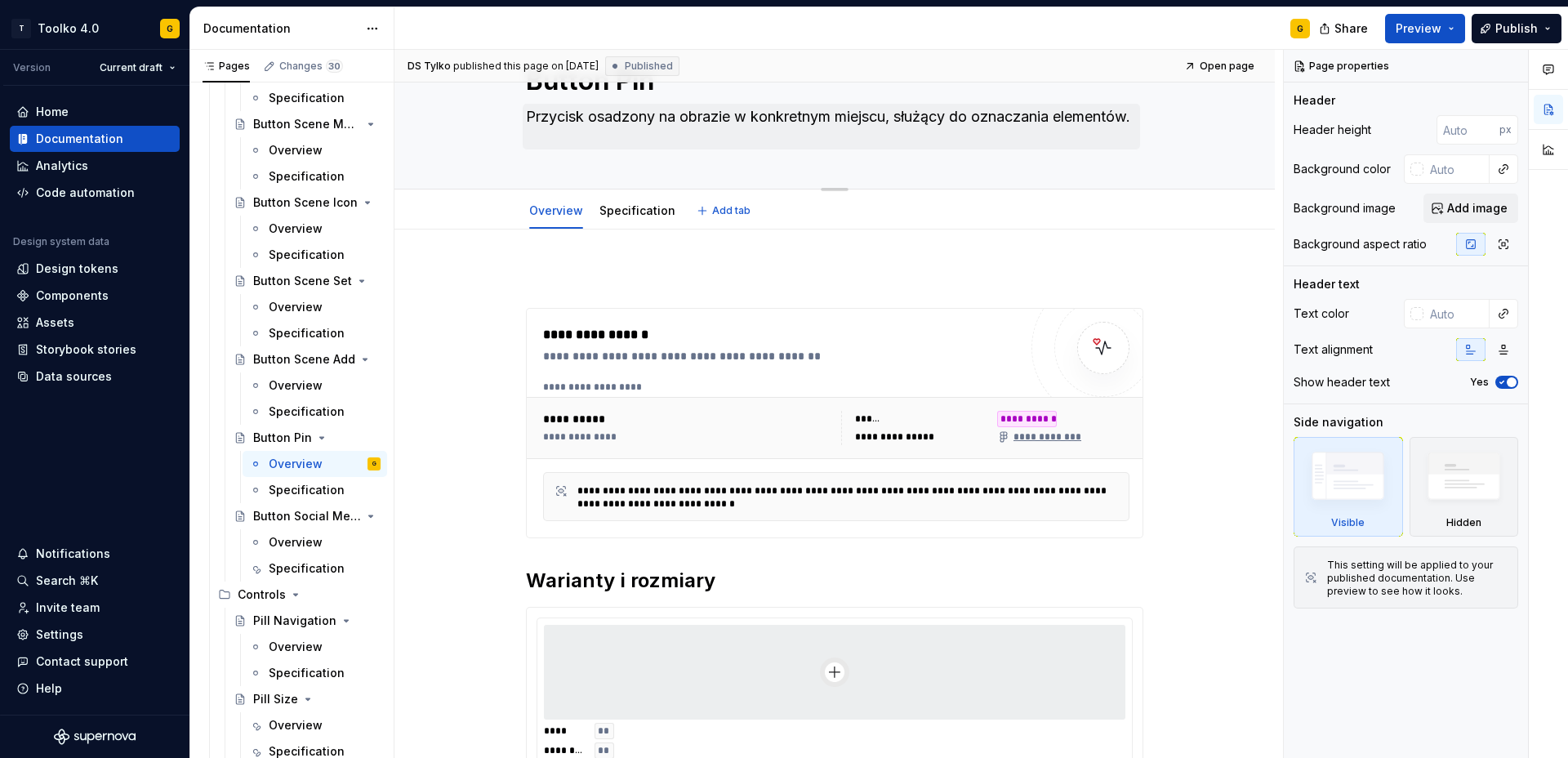
scroll to position [62, 0]
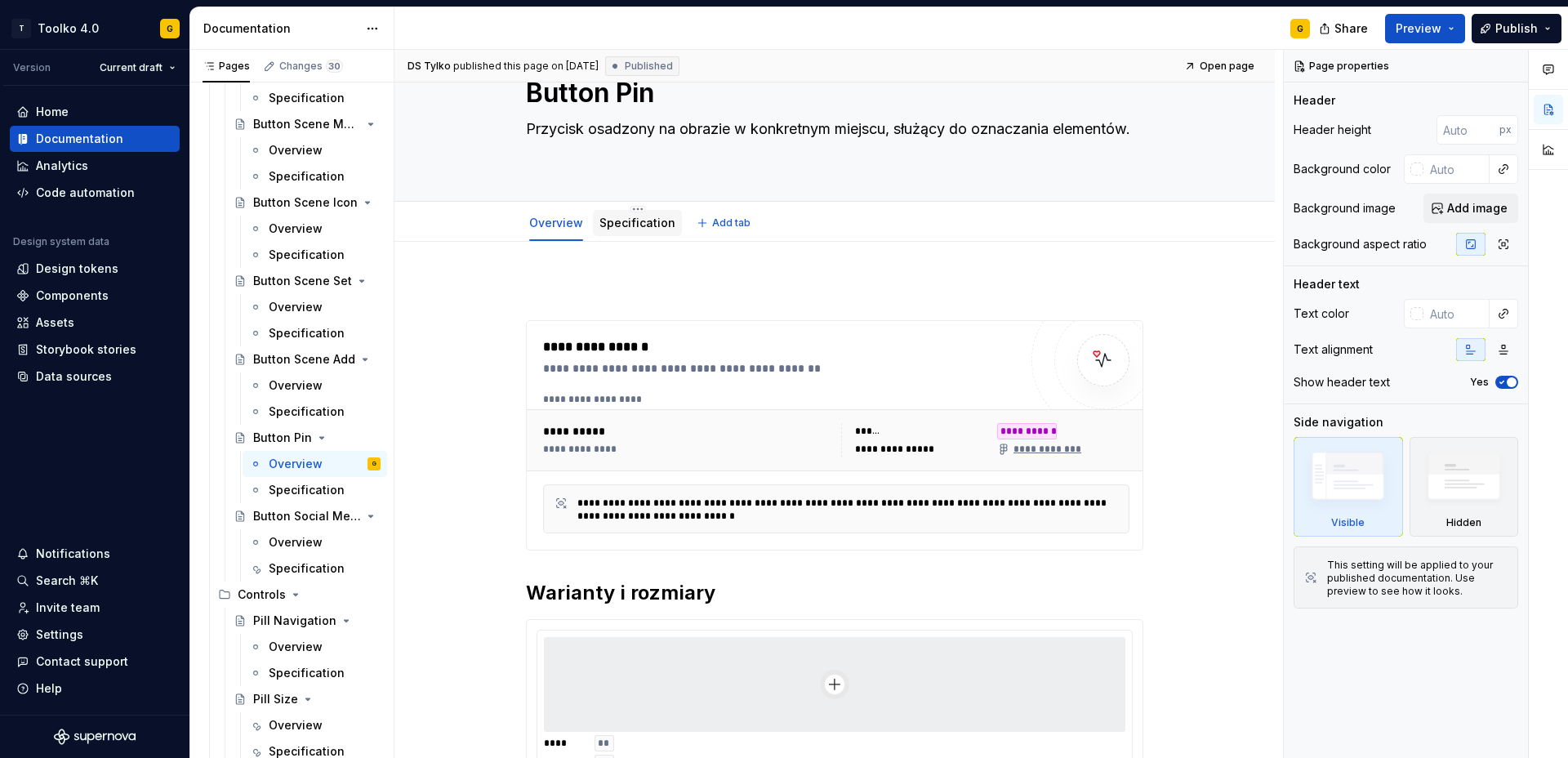
click at [642, 228] on link "Specification" at bounding box center [637, 222] width 76 height 14
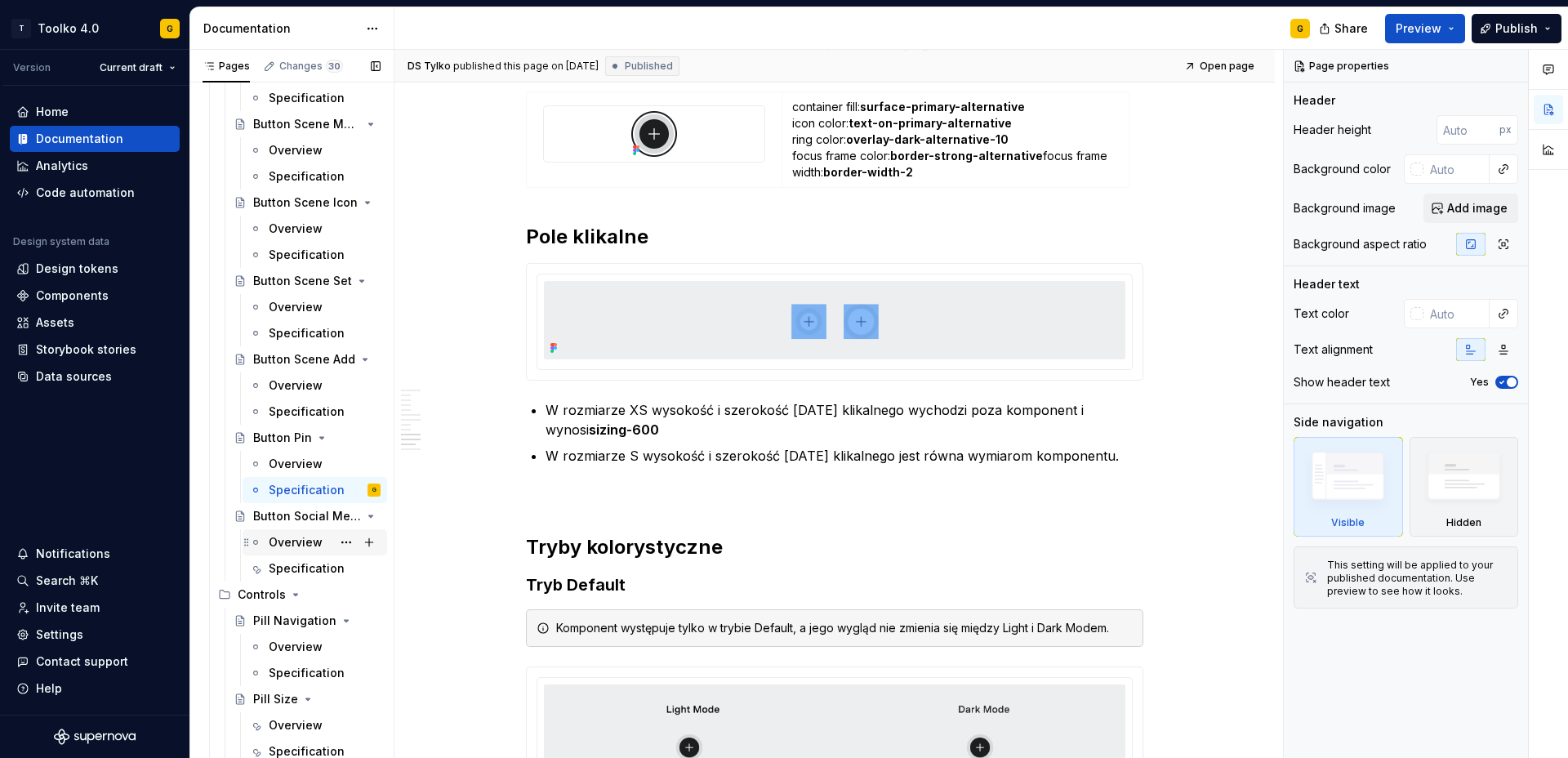
scroll to position [3552, 0]
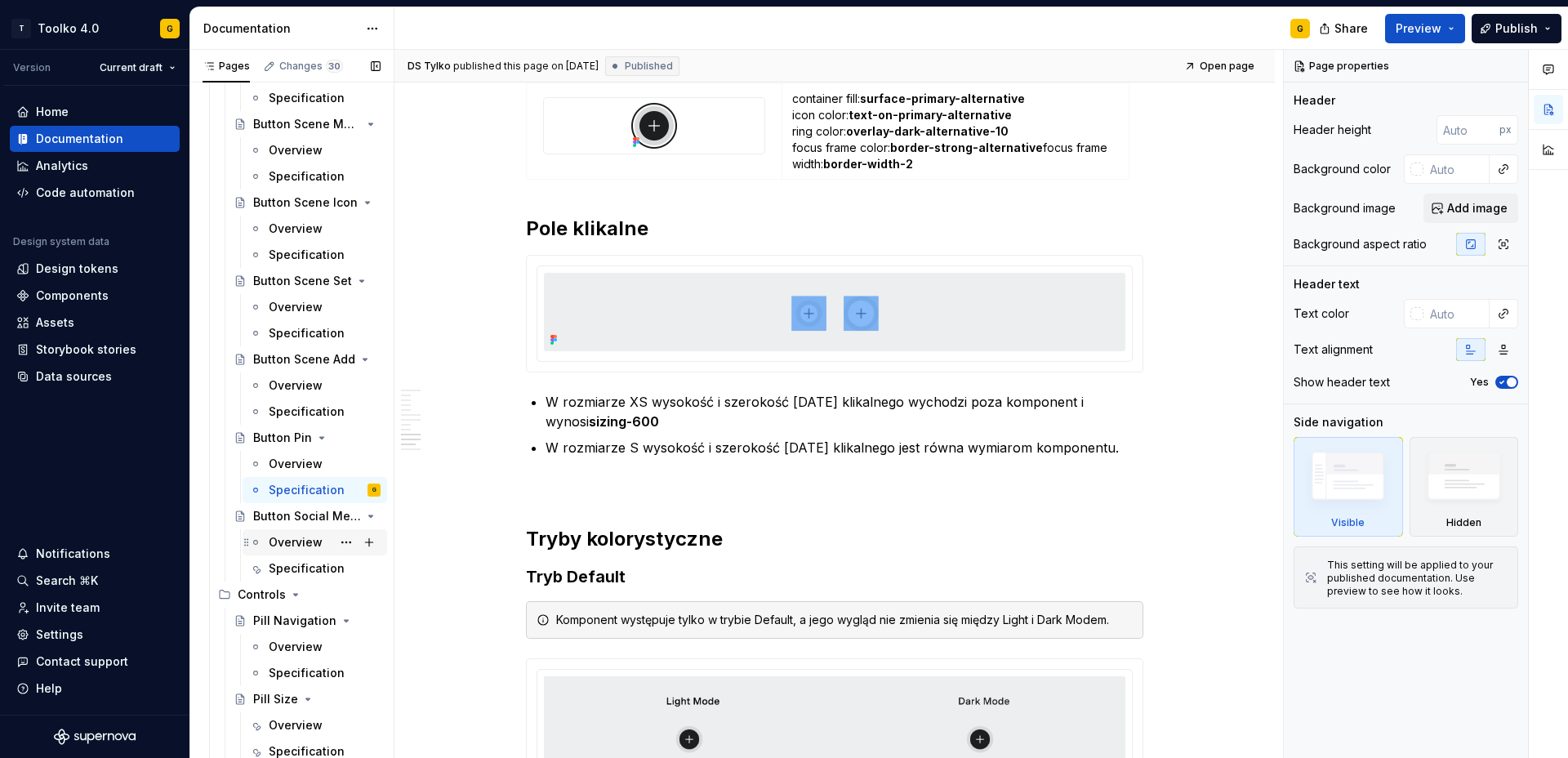
click at [304, 547] on div "Overview" at bounding box center [296, 543] width 54 height 17
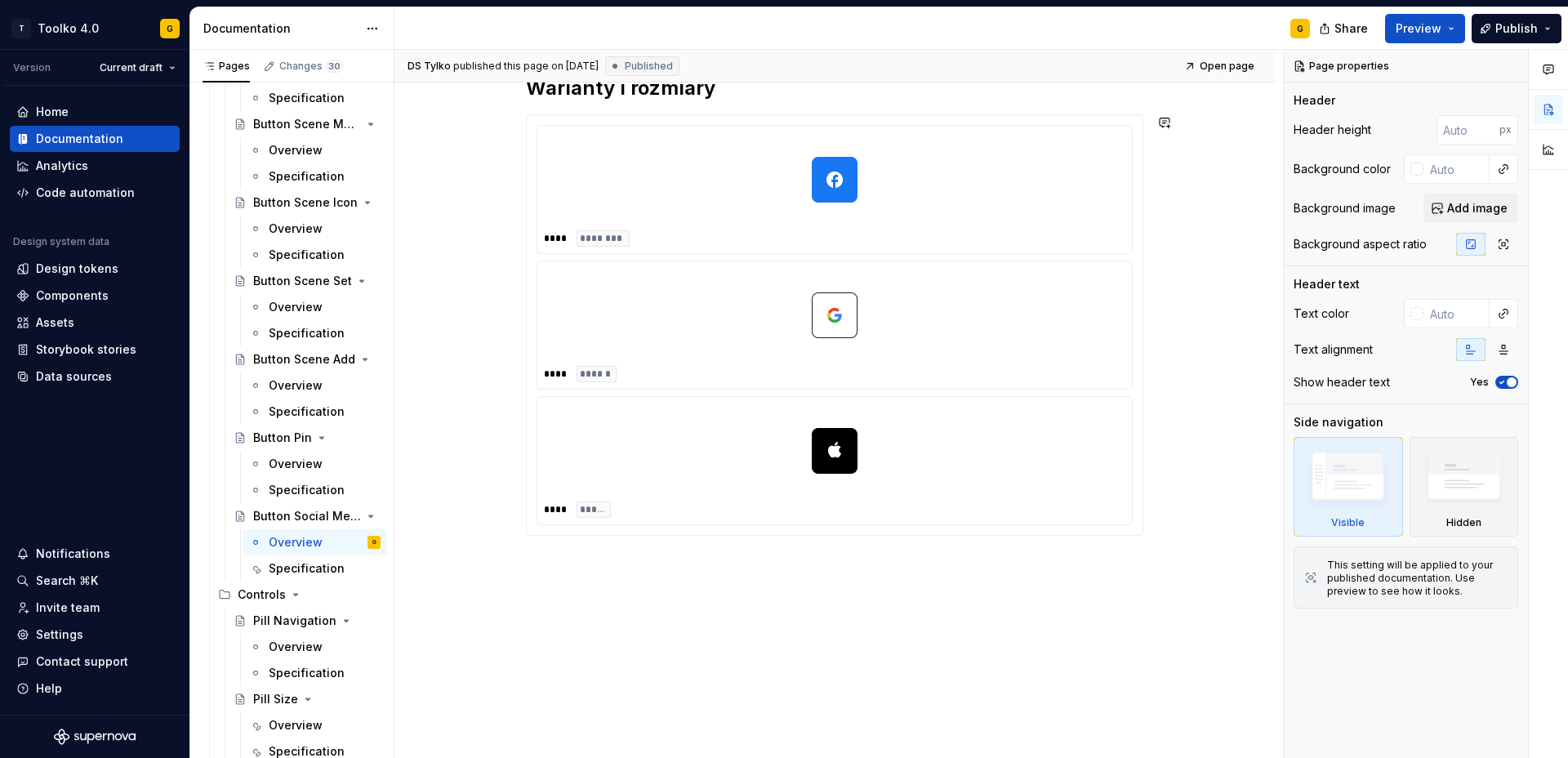
scroll to position [570, 0]
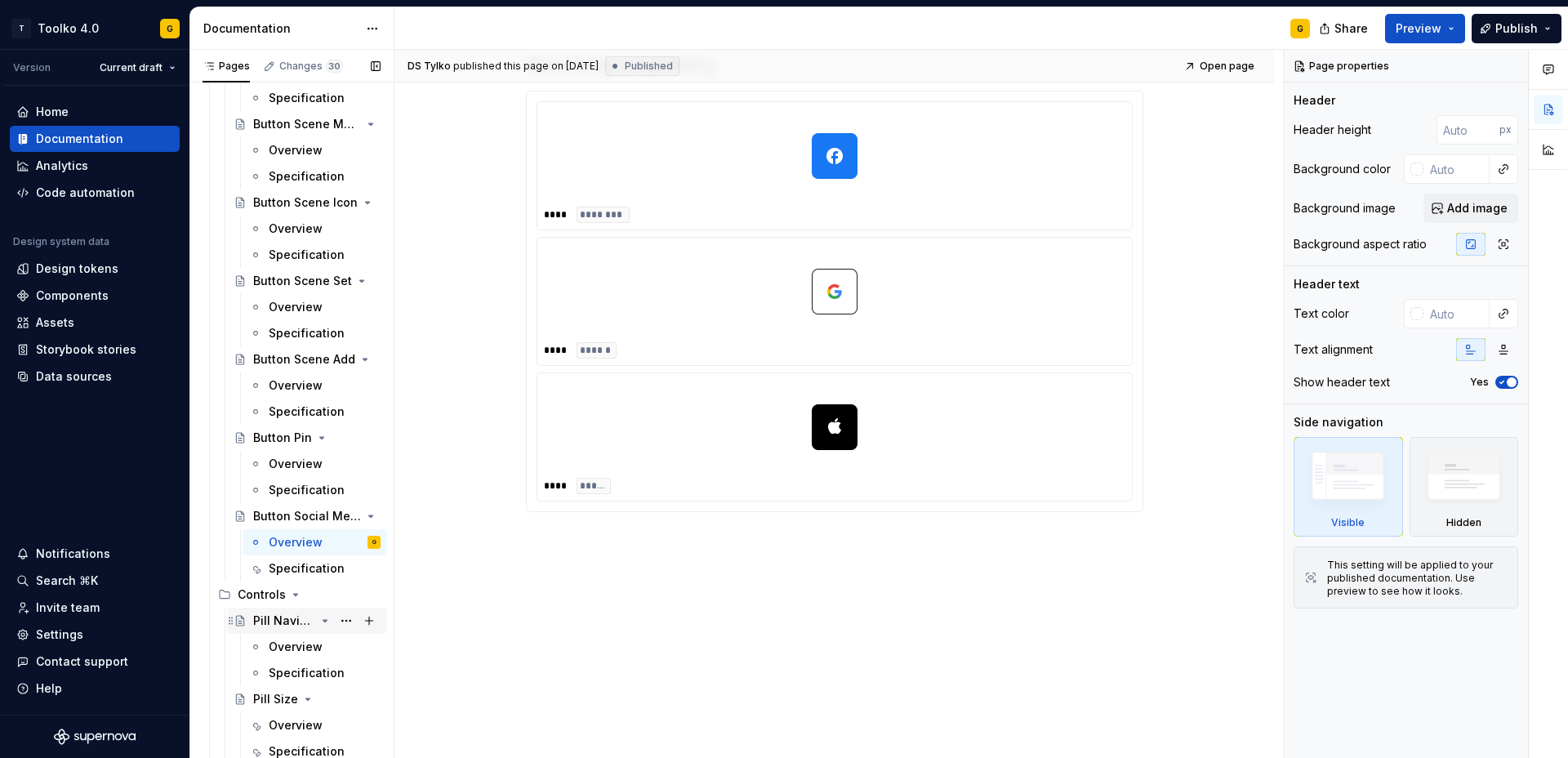
click at [286, 617] on div "Pill Navigation" at bounding box center [284, 621] width 62 height 17
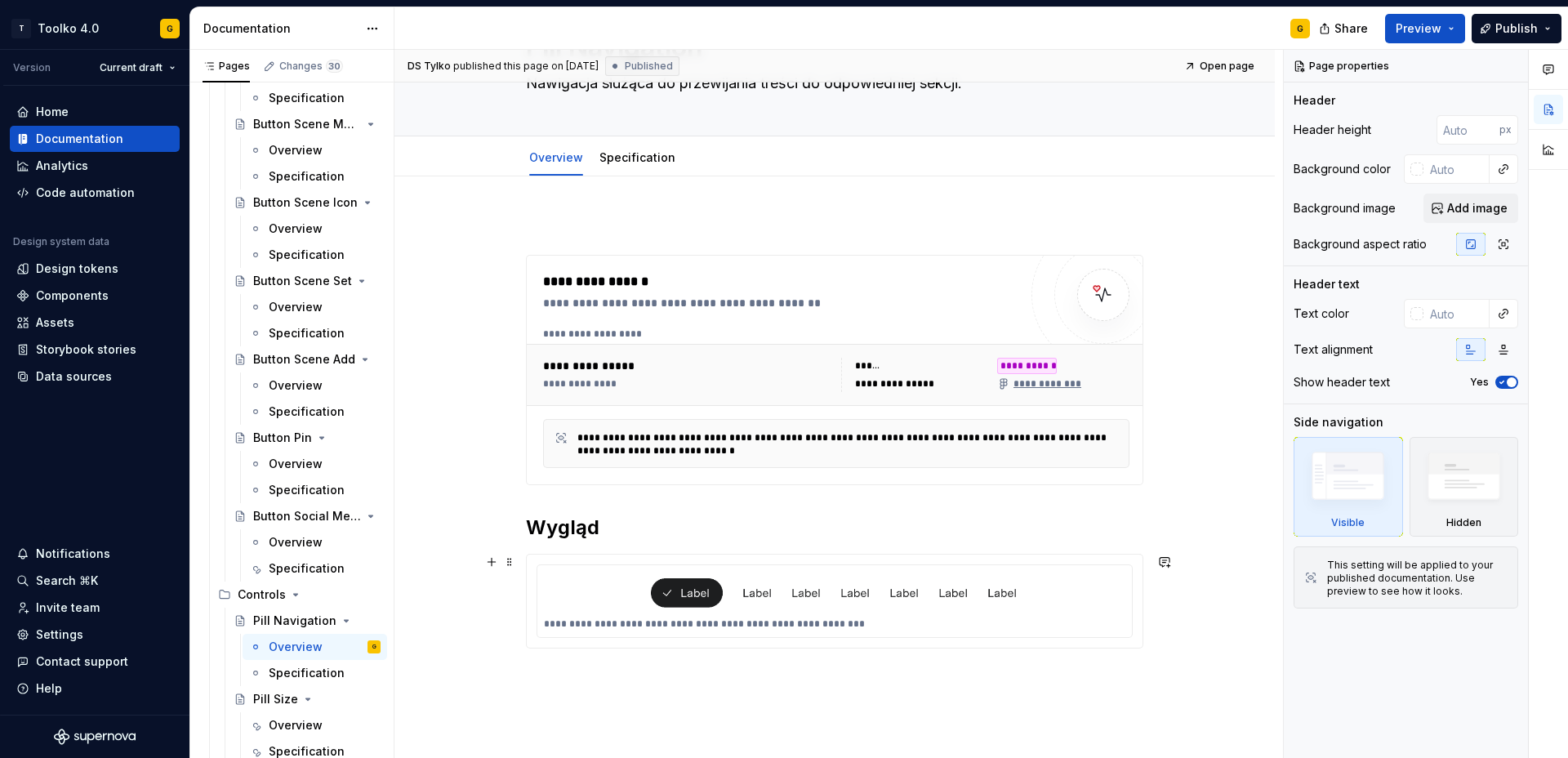
scroll to position [95, 0]
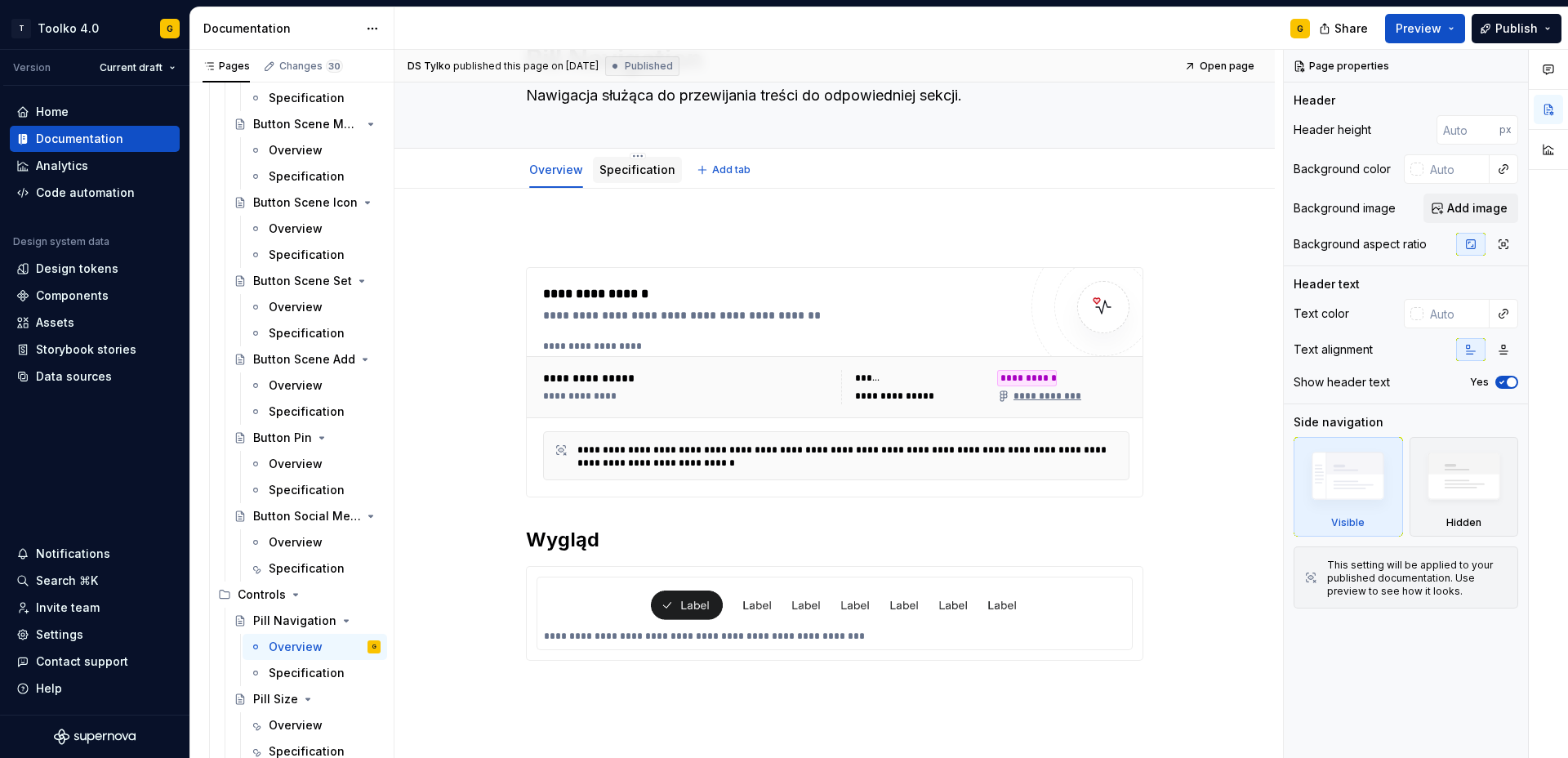
click at [648, 173] on link "Specification" at bounding box center [637, 169] width 76 height 14
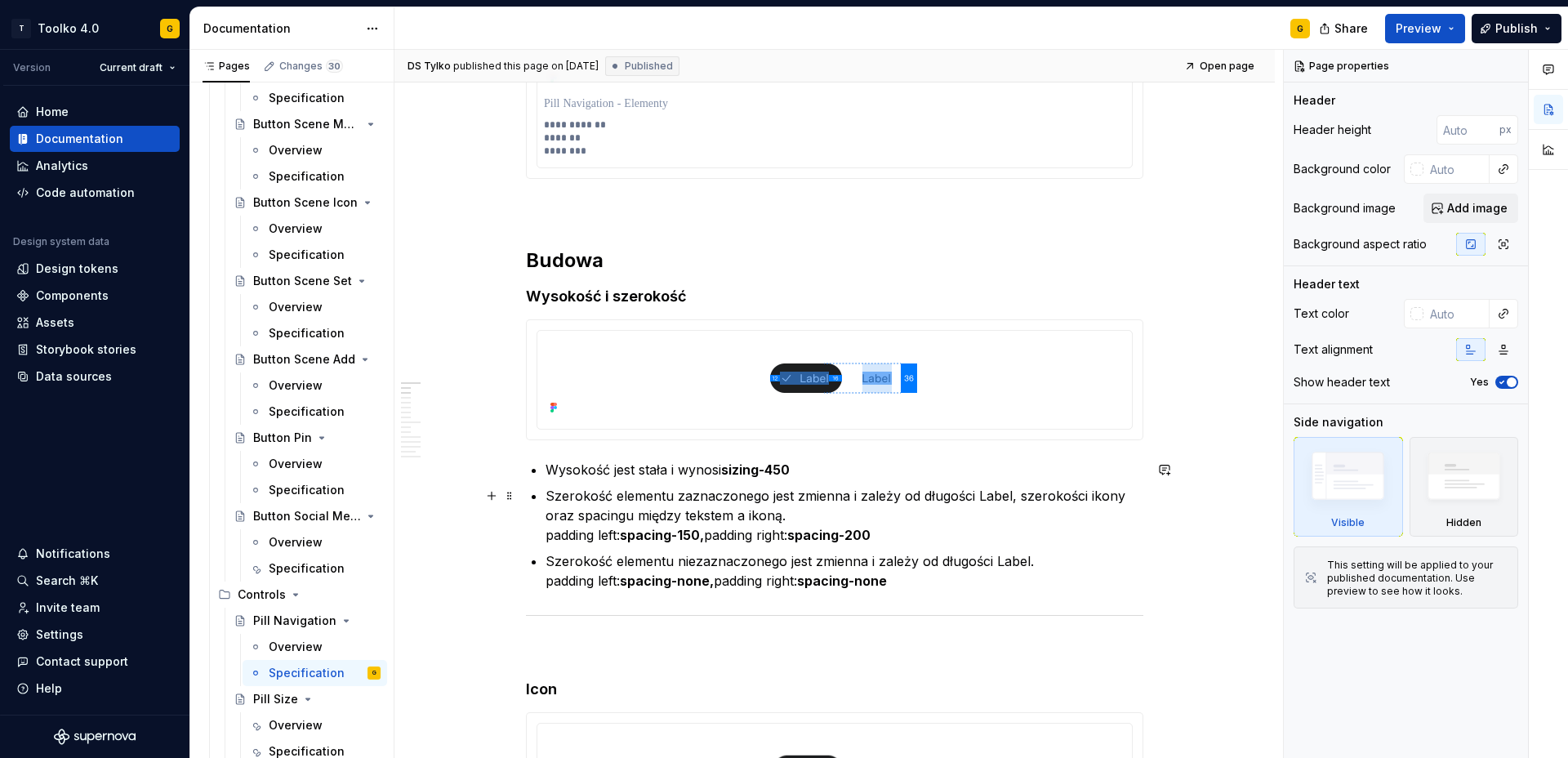
scroll to position [526, 0]
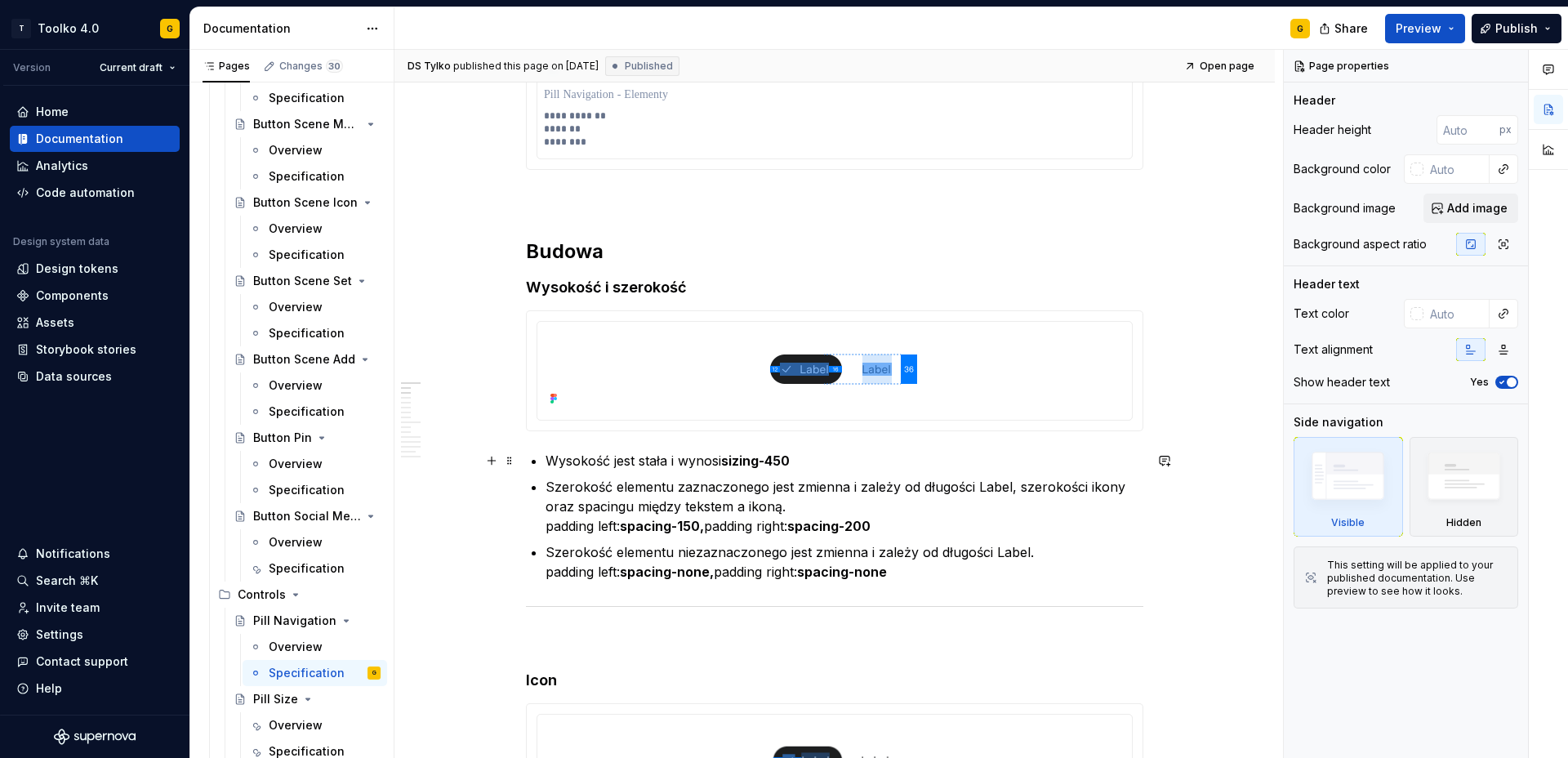
click at [835, 461] on p "Wysokość jest stała i wynosi sizing-450" at bounding box center [844, 460] width 598 height 20
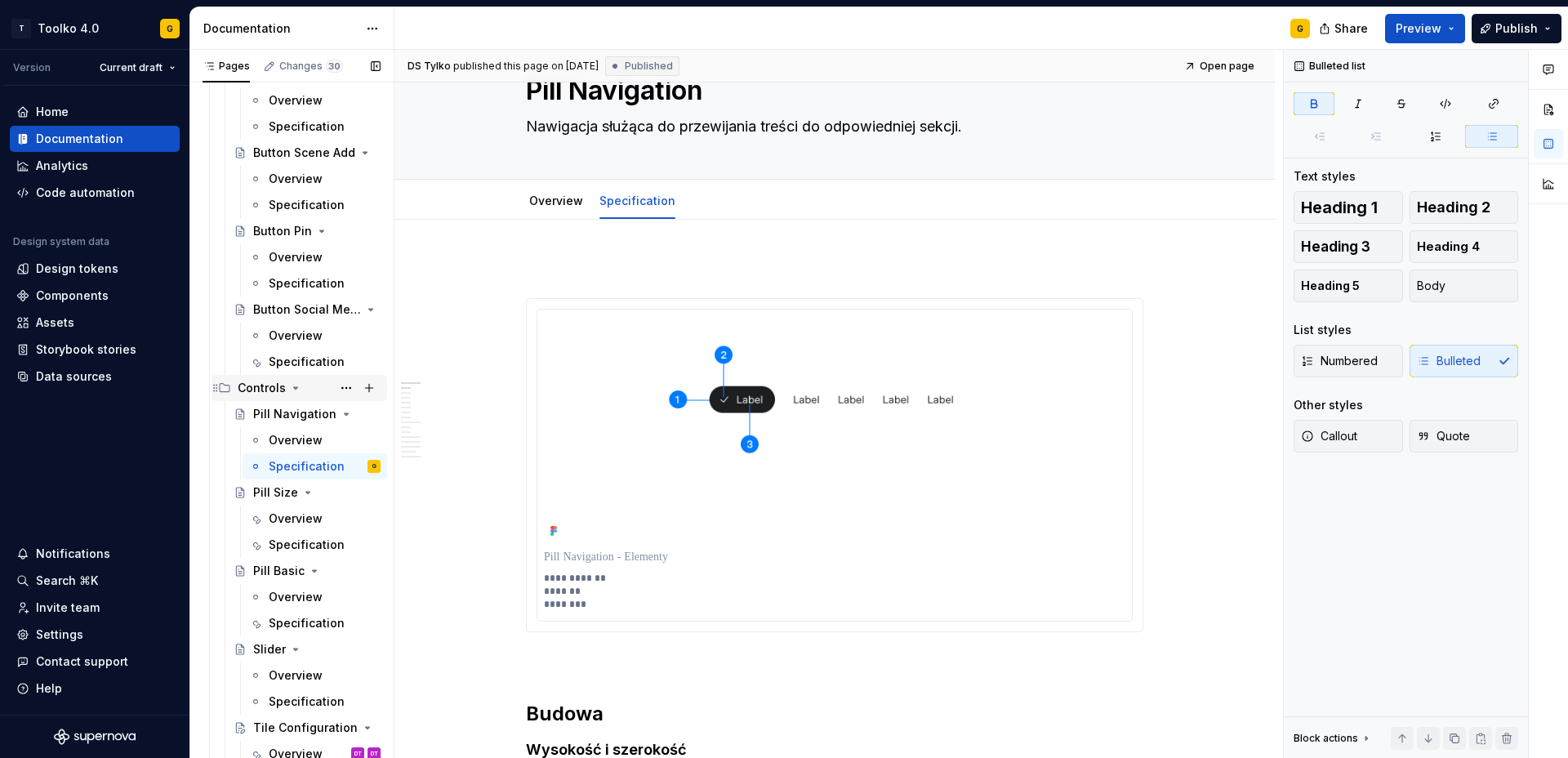
scroll to position [1556, 0]
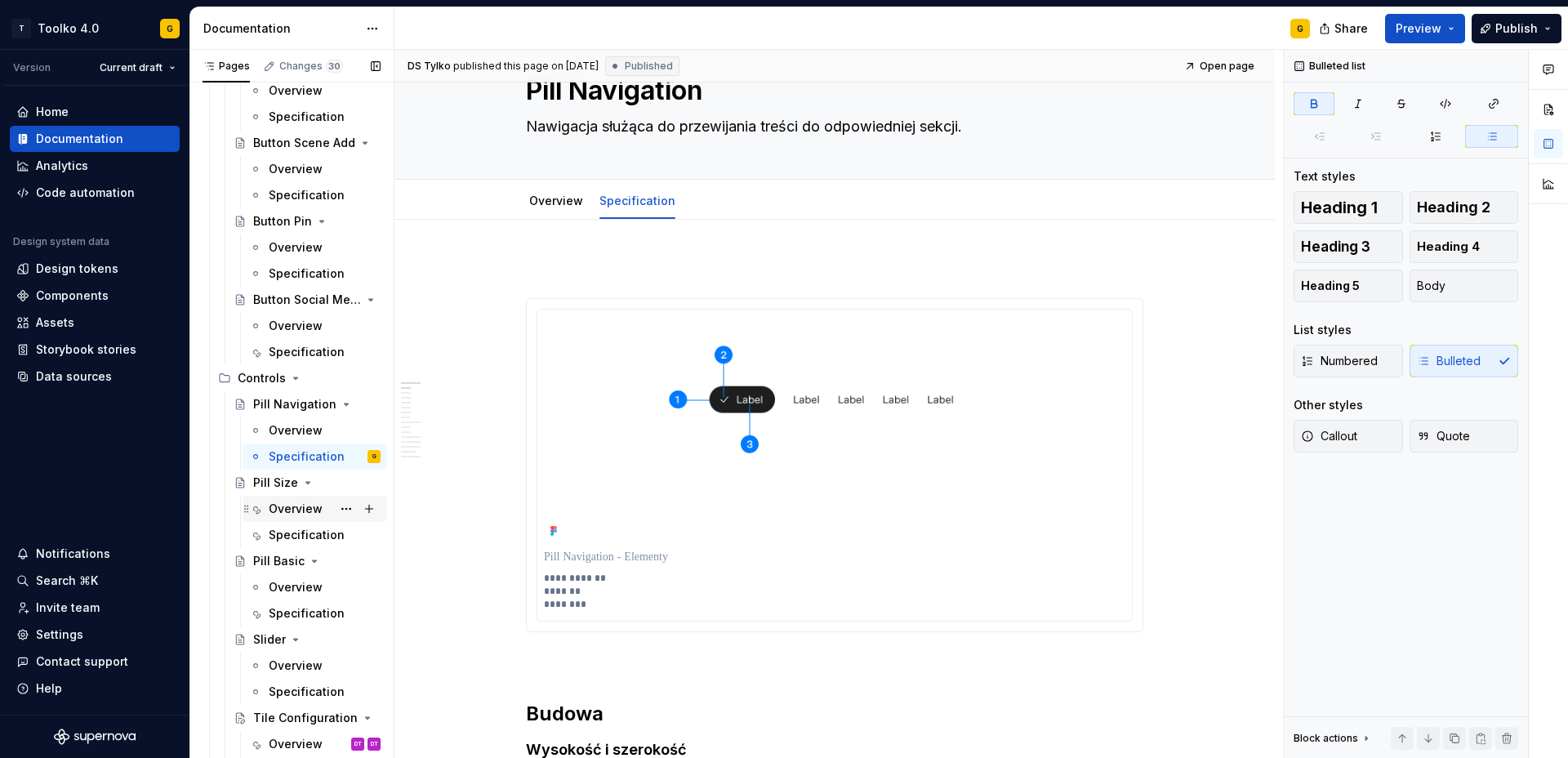
click at [298, 517] on div "Overview" at bounding box center [296, 509] width 54 height 17
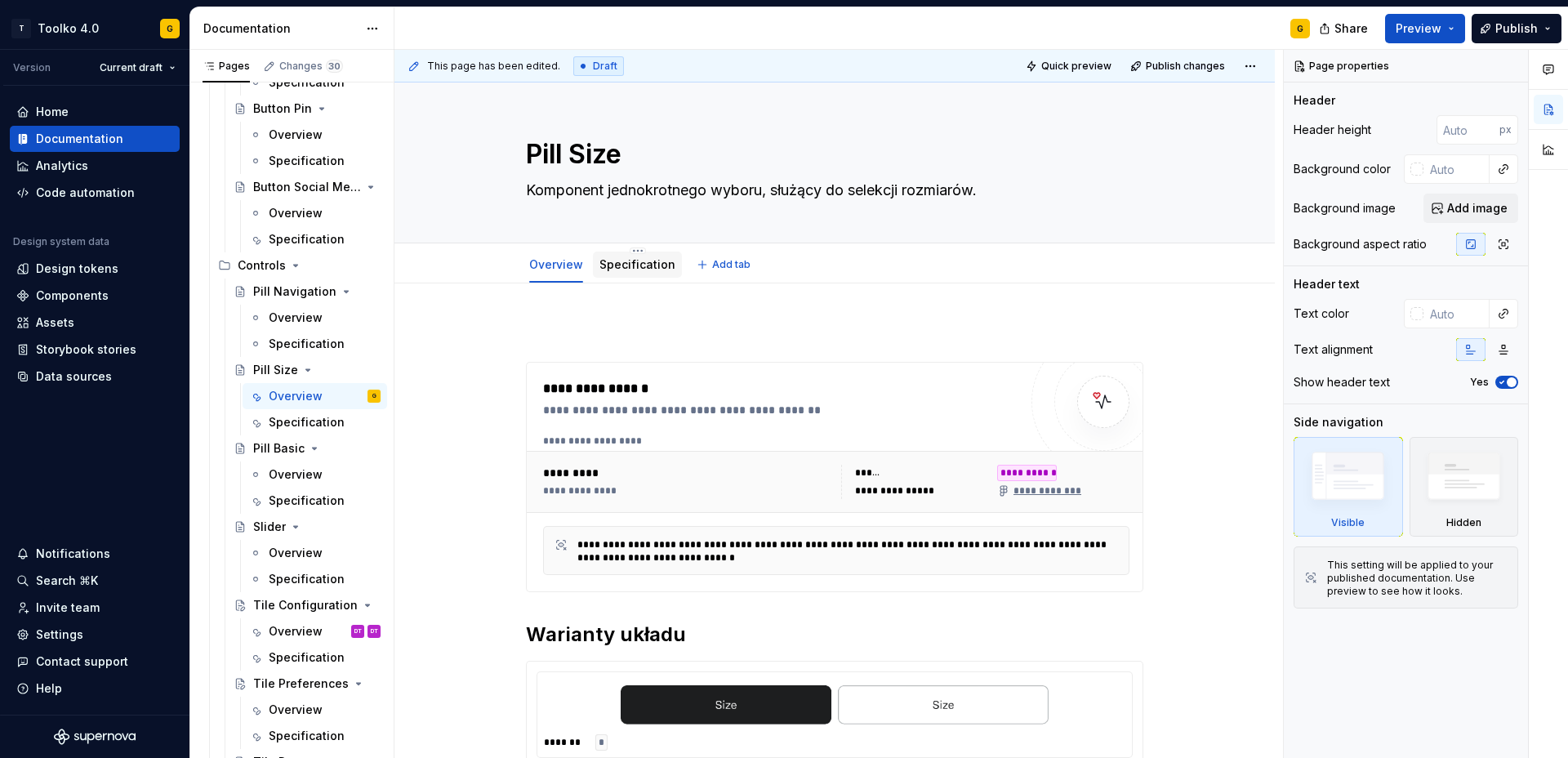
click at [642, 271] on div "Specification" at bounding box center [637, 265] width 76 height 17
click at [632, 267] on link "Specification" at bounding box center [637, 264] width 76 height 14
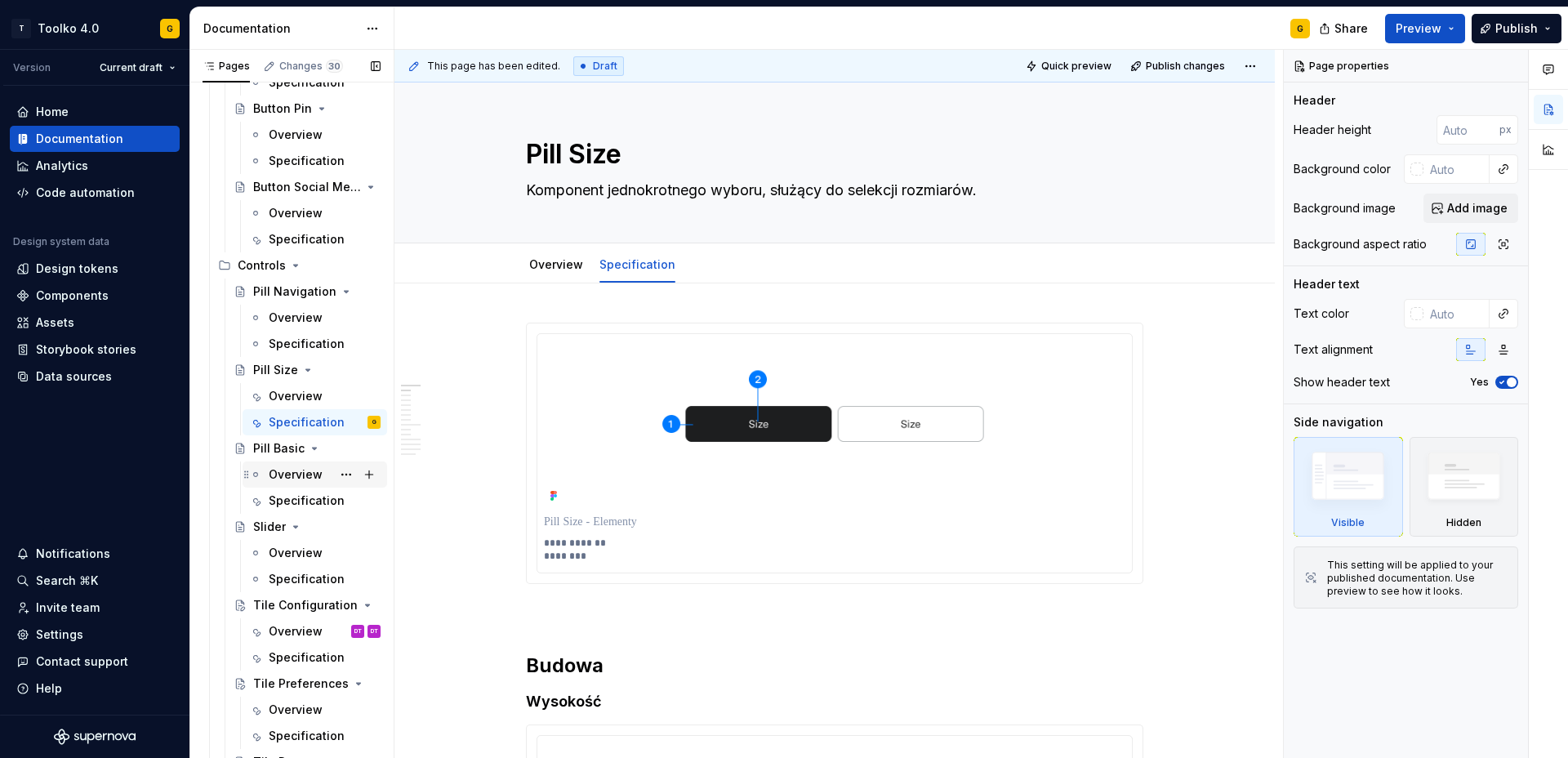
click at [314, 477] on div "Overview" at bounding box center [296, 475] width 54 height 17
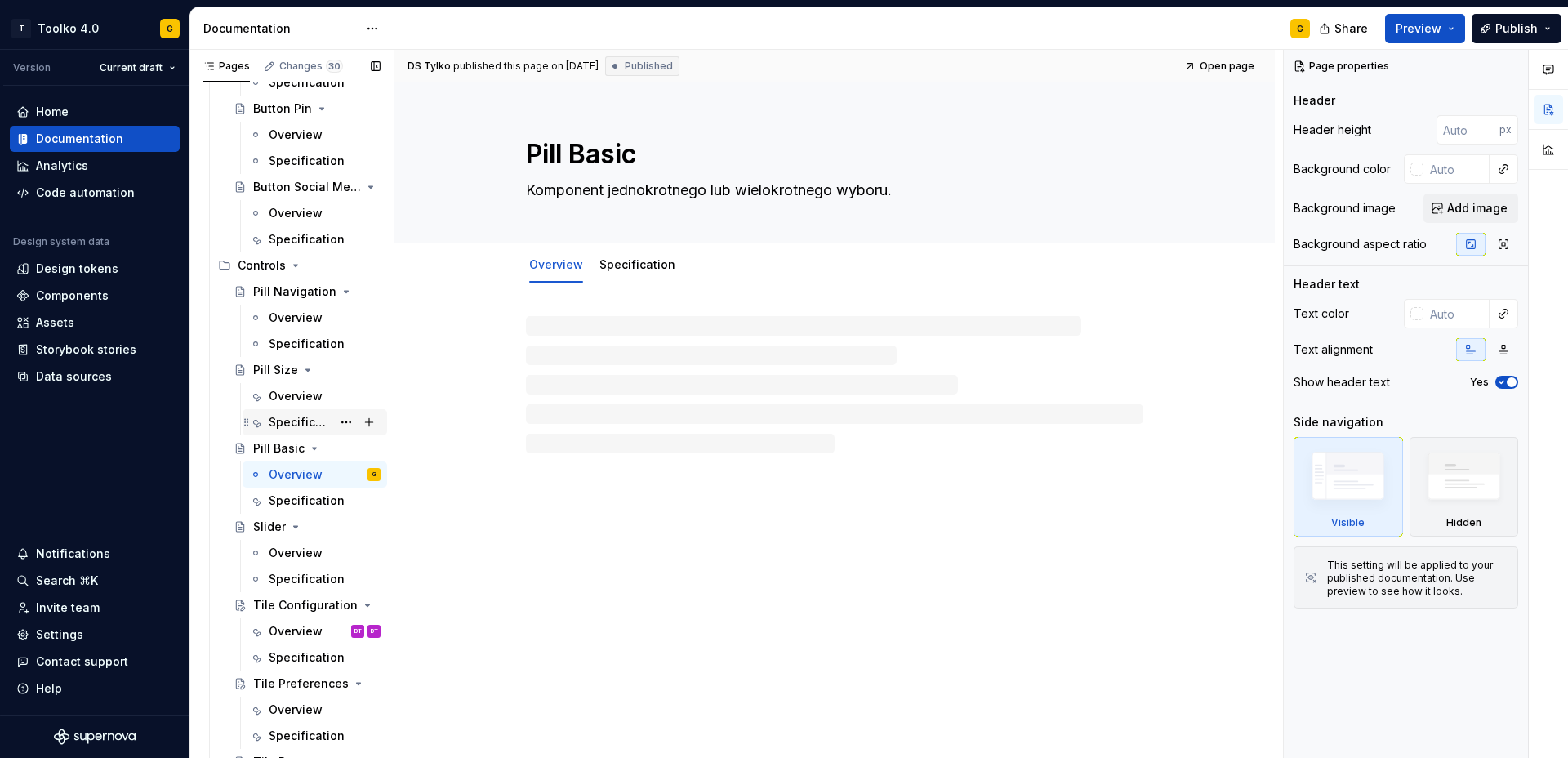
click at [312, 415] on div "Specification" at bounding box center [299, 422] width 62 height 17
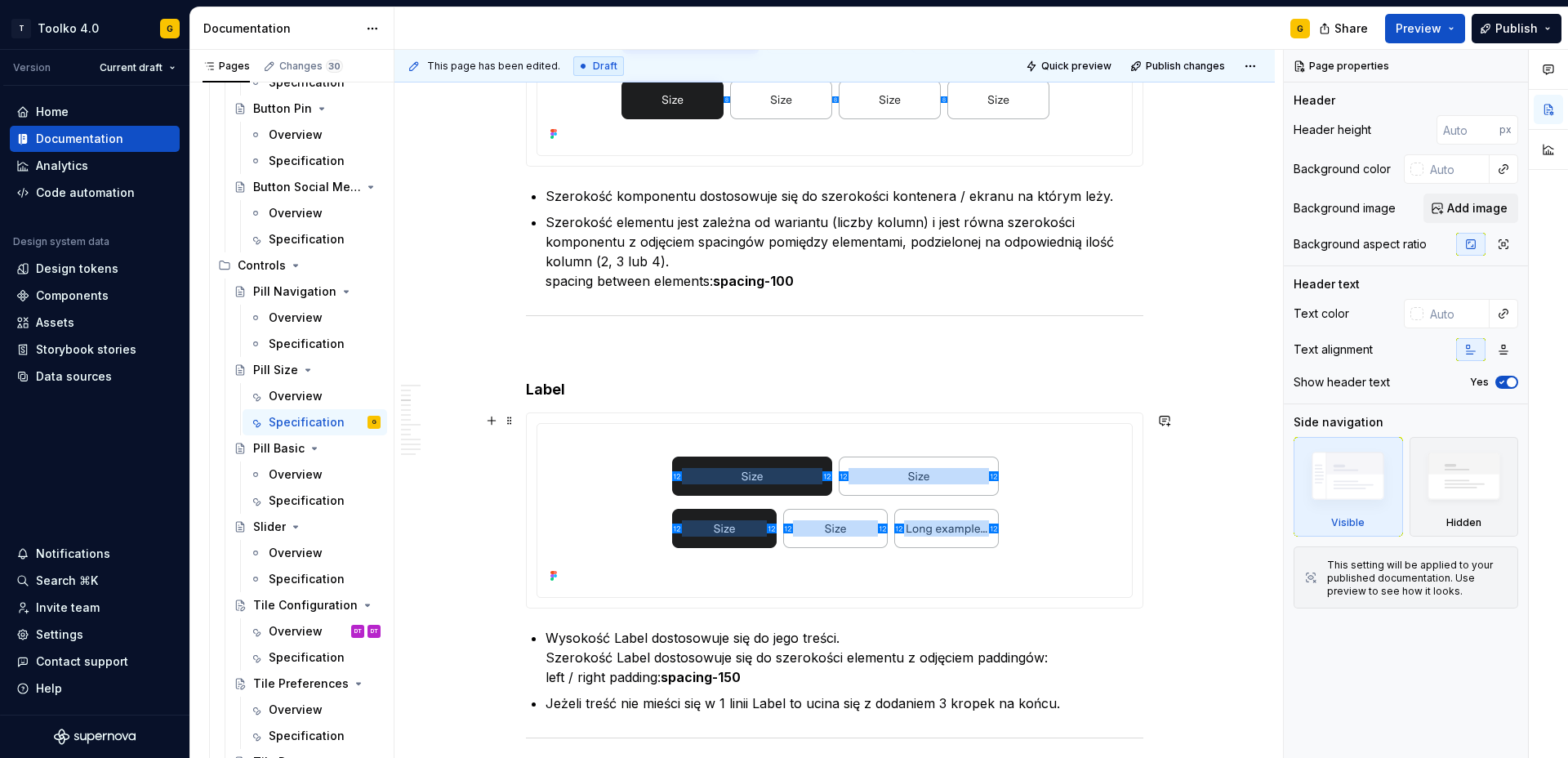
scroll to position [1280, 0]
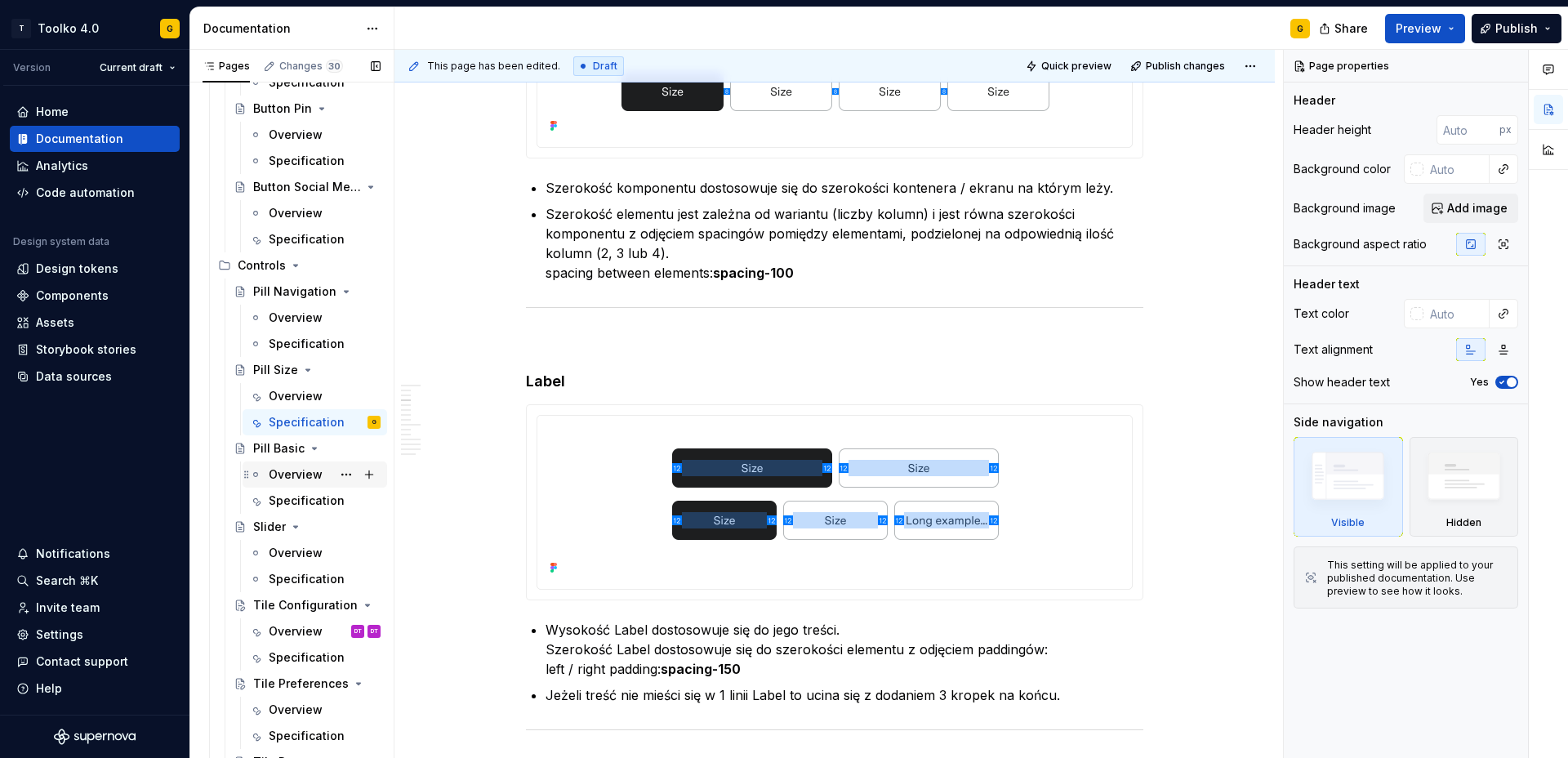
click at [286, 474] on div "Overview" at bounding box center [296, 475] width 54 height 17
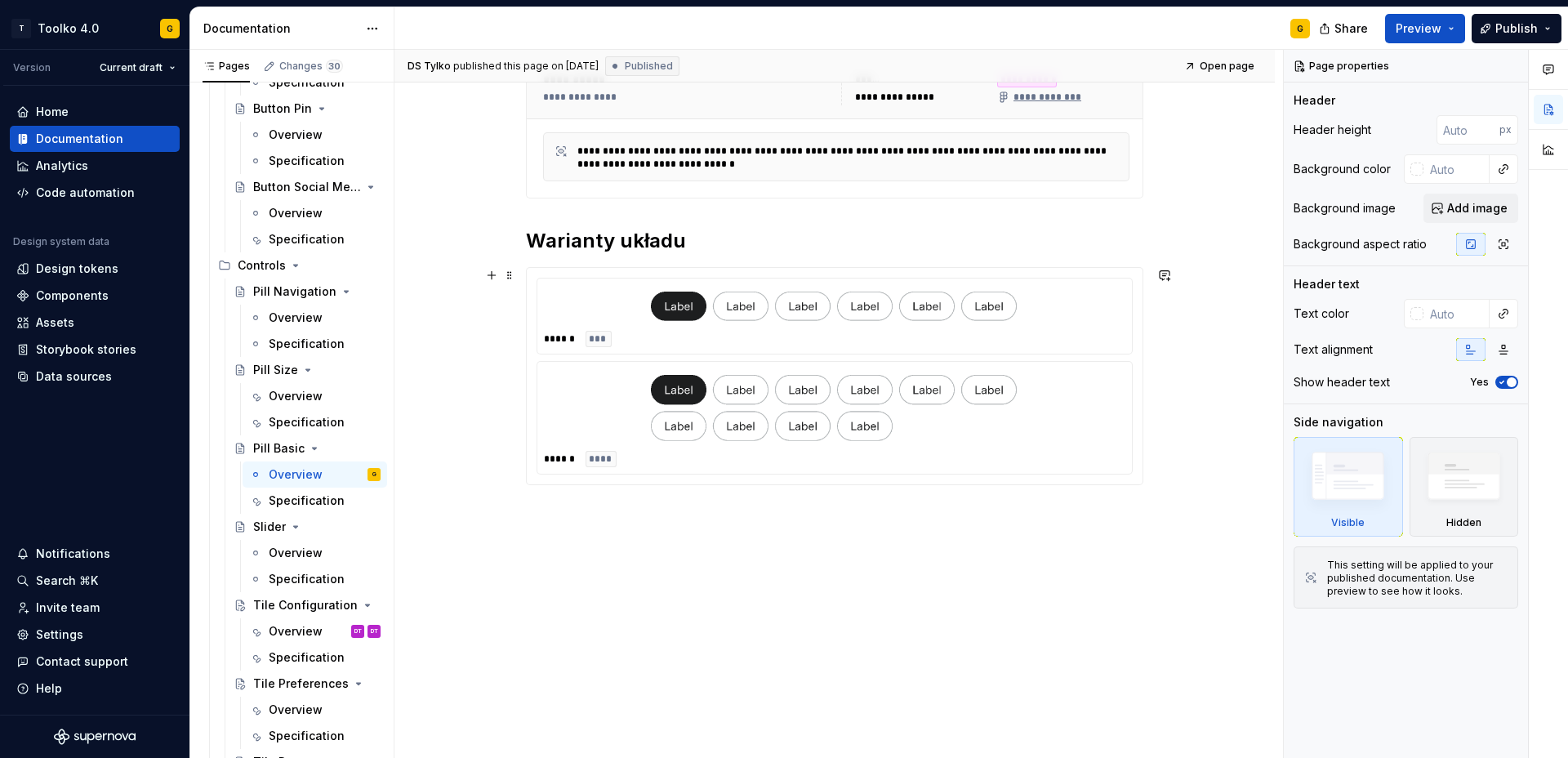
scroll to position [406, 0]
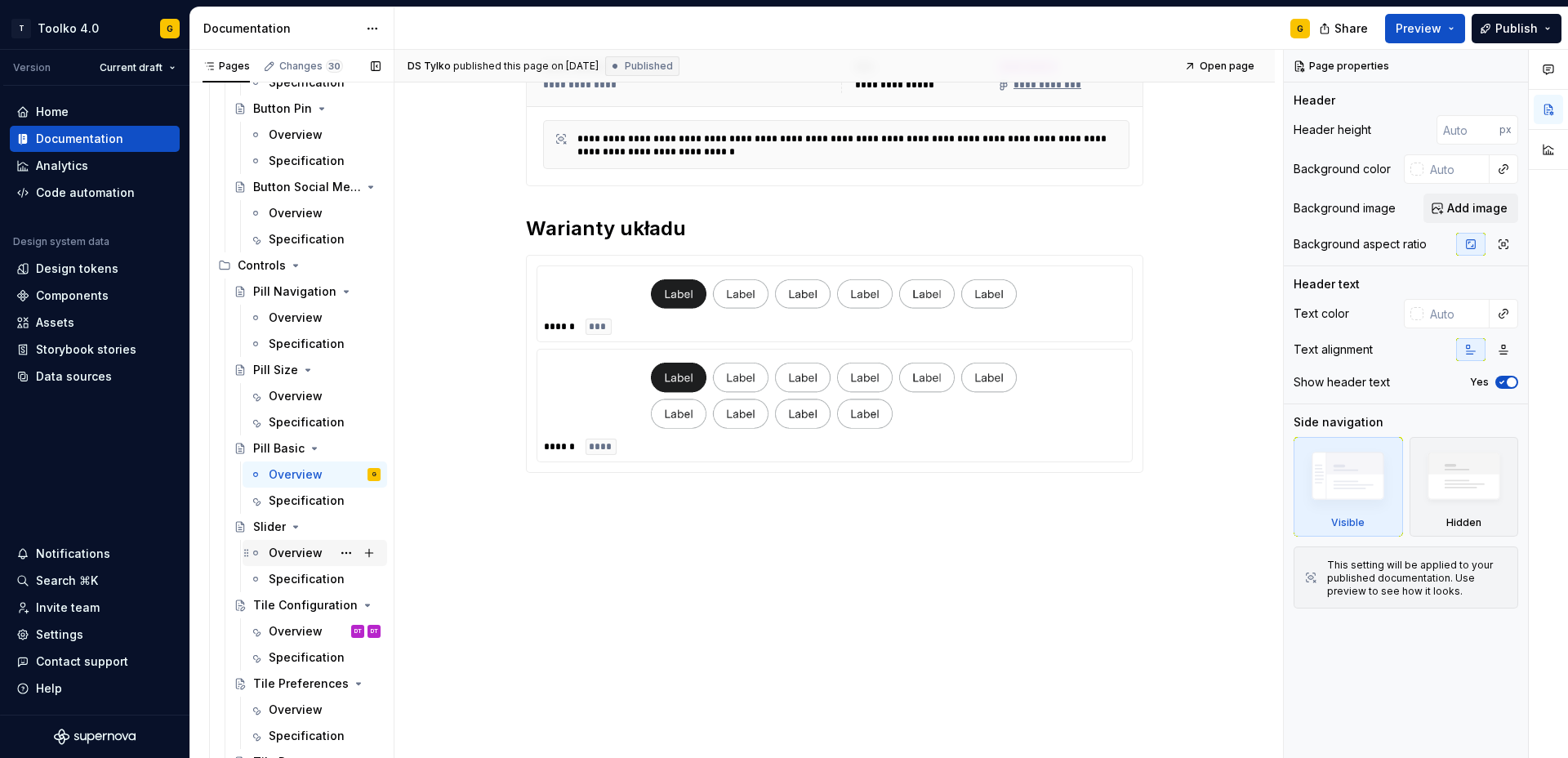
click at [285, 551] on div "Overview" at bounding box center [296, 553] width 54 height 17
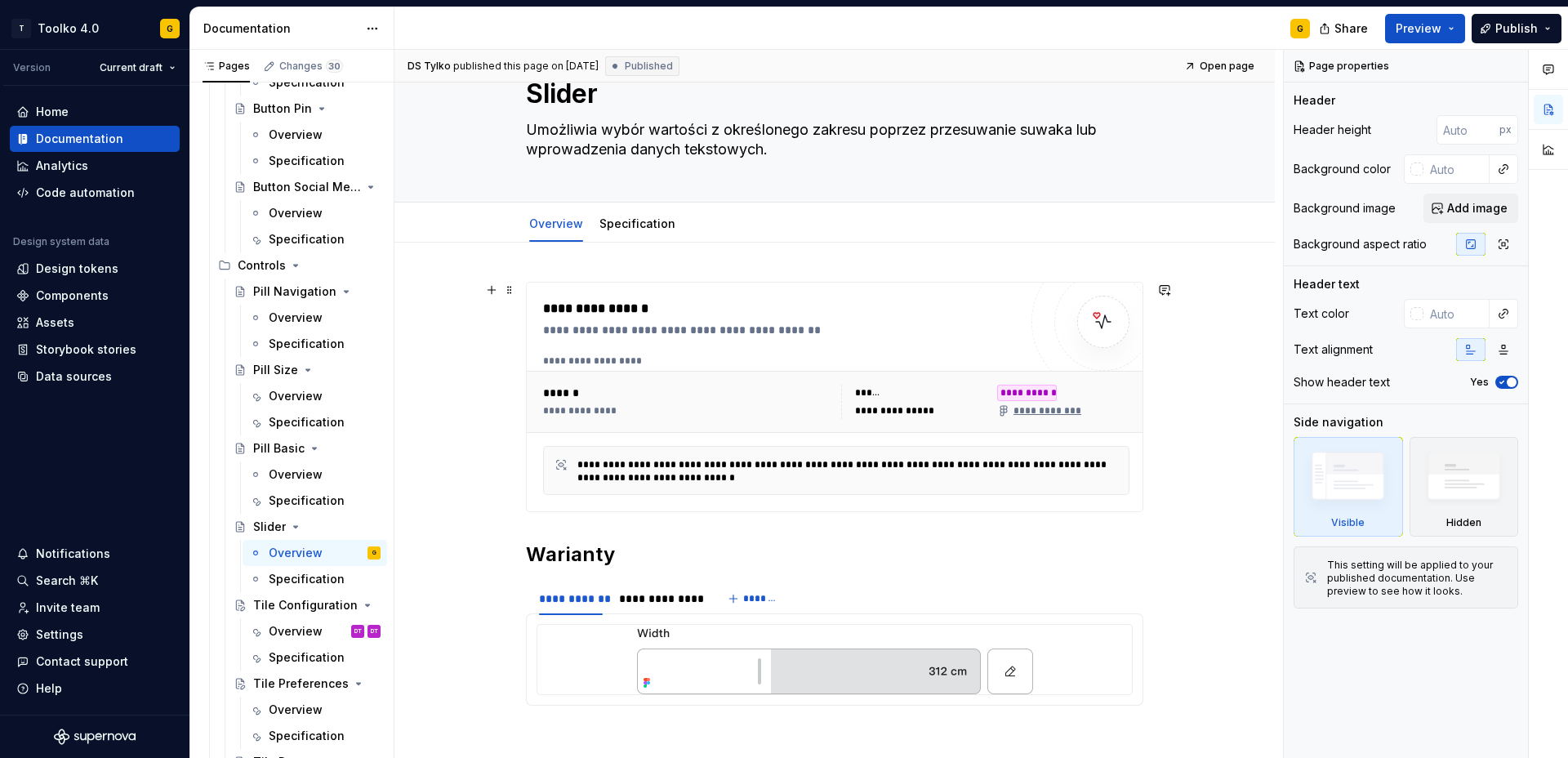
scroll to position [49, 0]
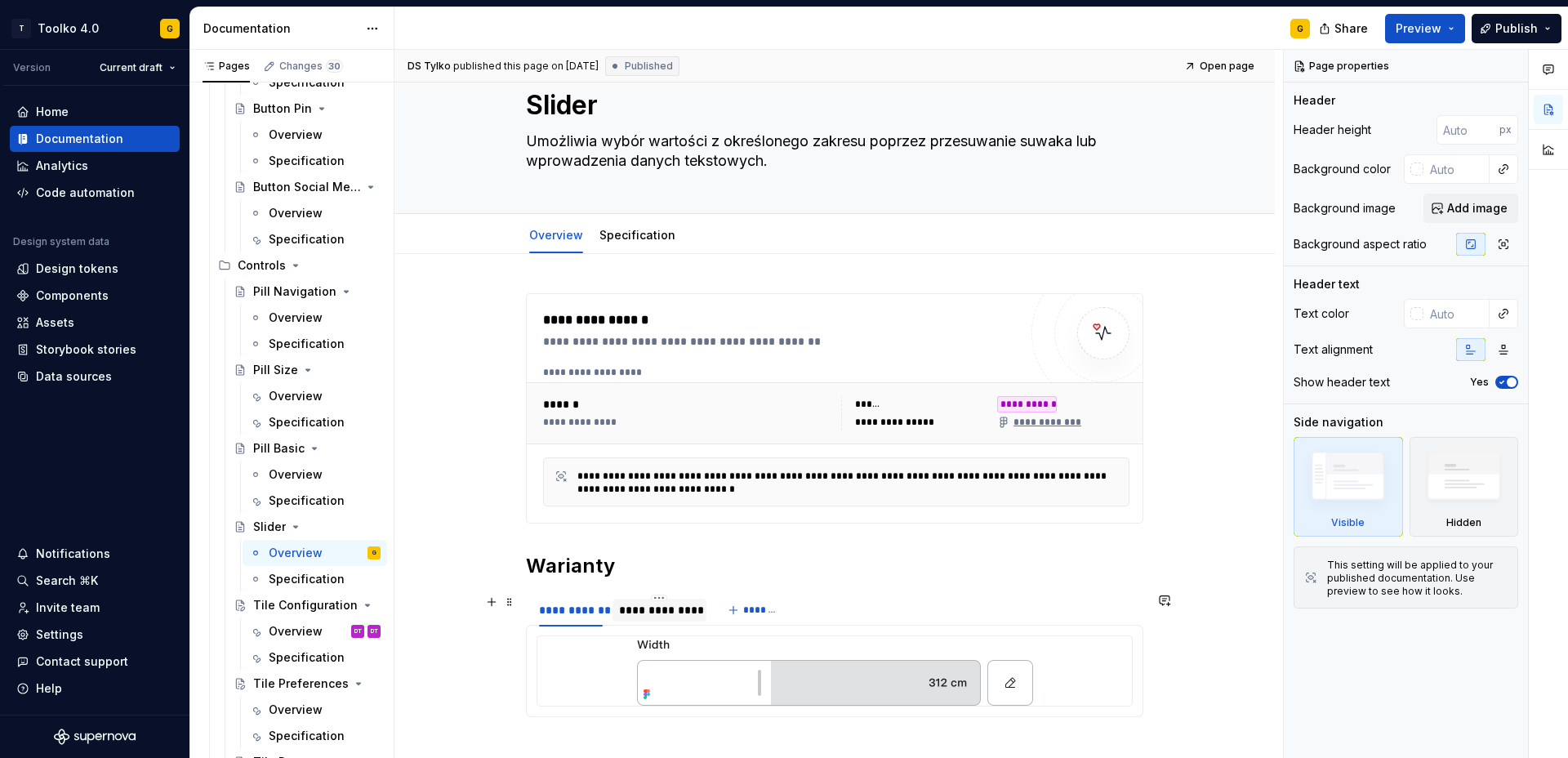
click at [663, 611] on div "**********" at bounding box center [659, 611] width 80 height 17
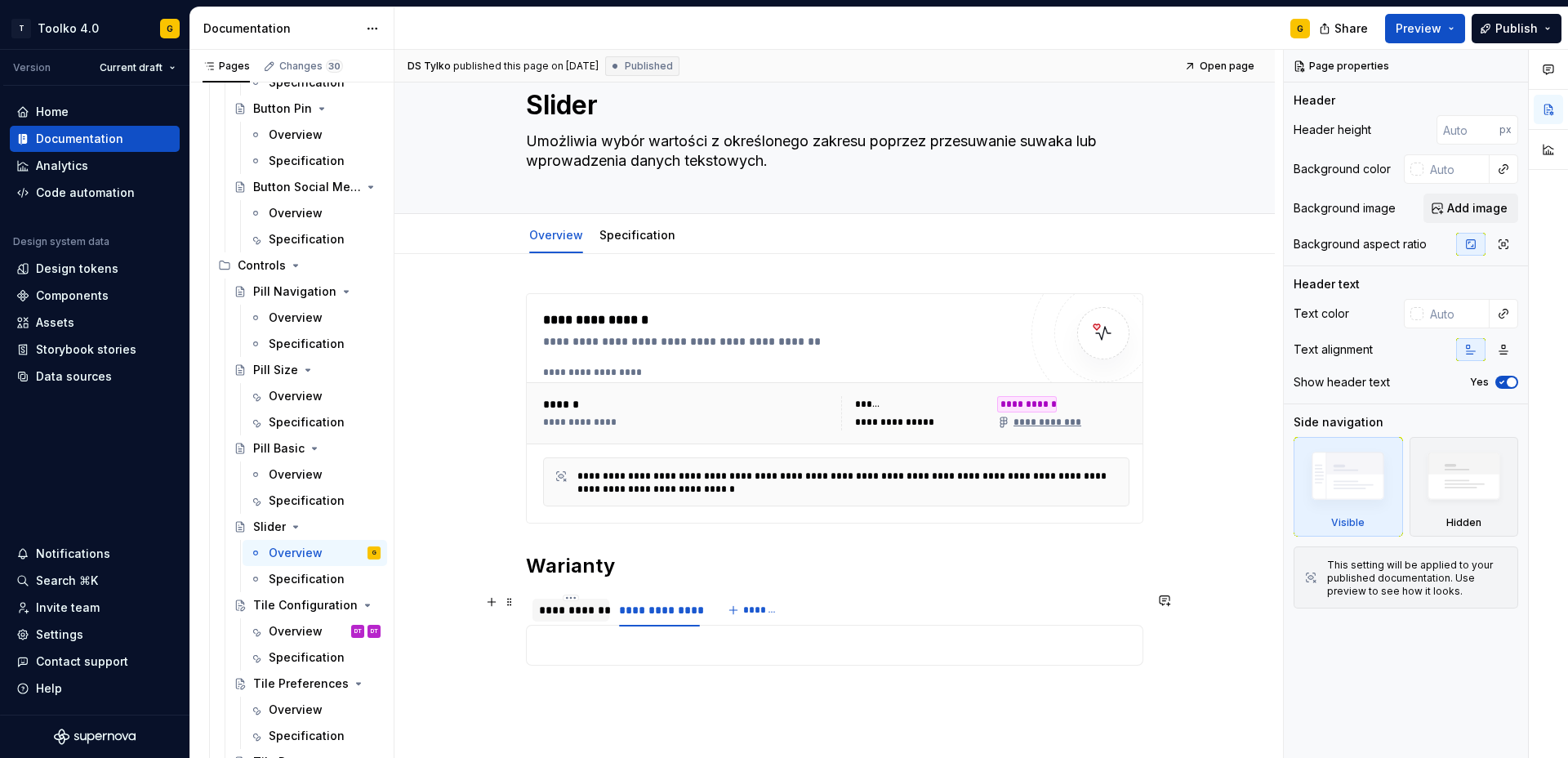
click at [572, 612] on div "**********" at bounding box center [571, 611] width 63 height 17
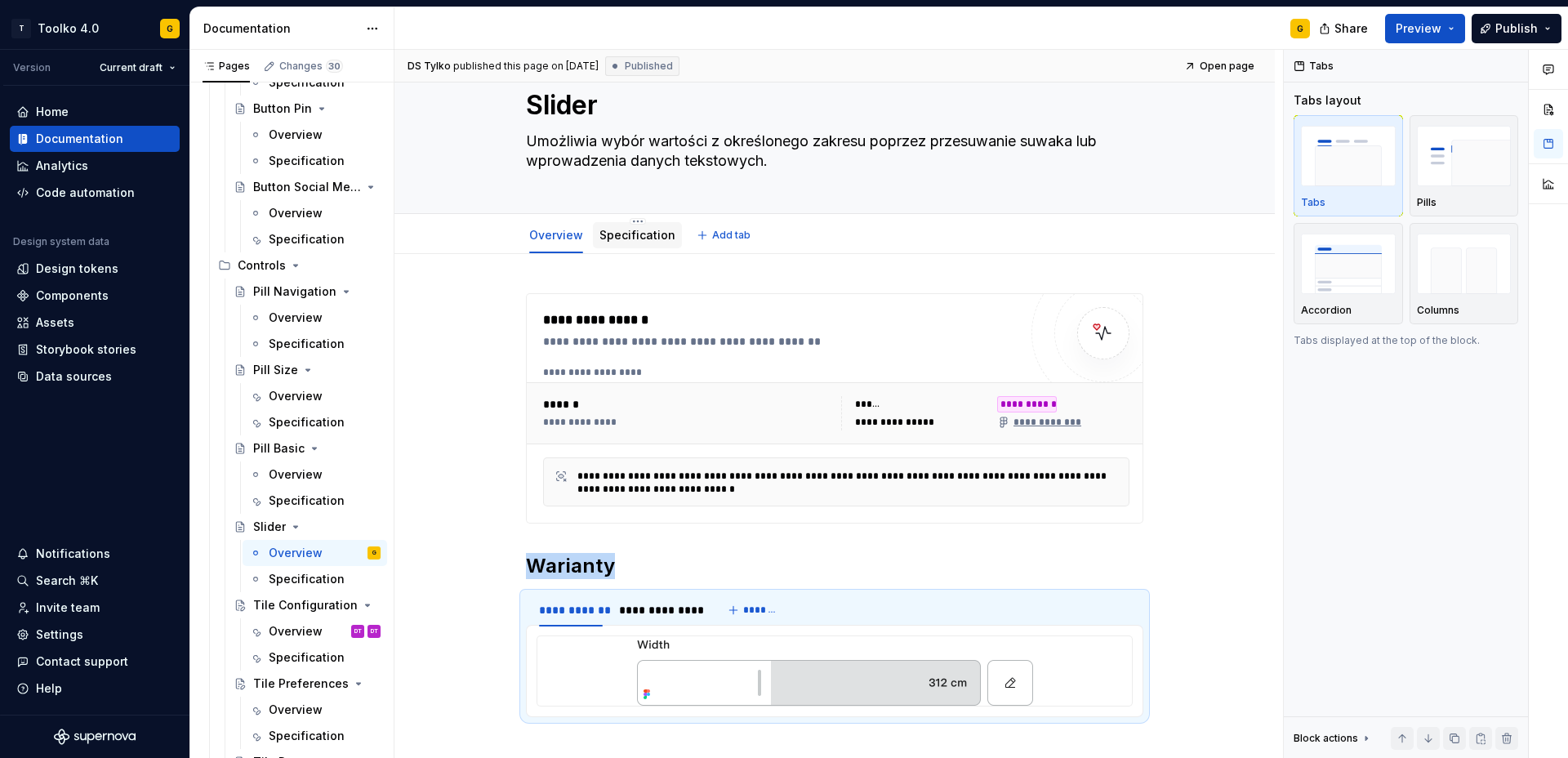
click at [624, 240] on link "Specification" at bounding box center [637, 234] width 76 height 14
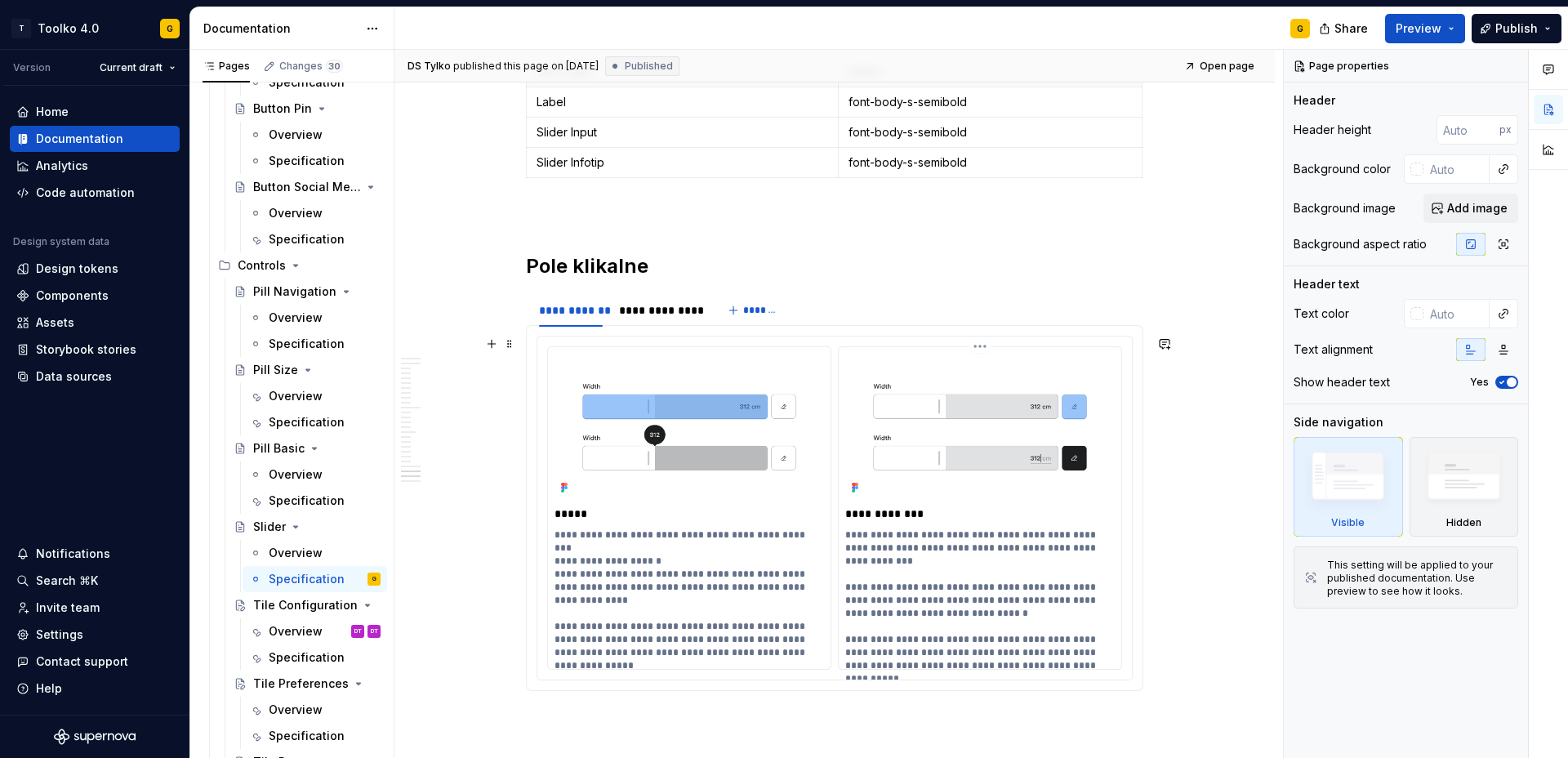
scroll to position [7502, 0]
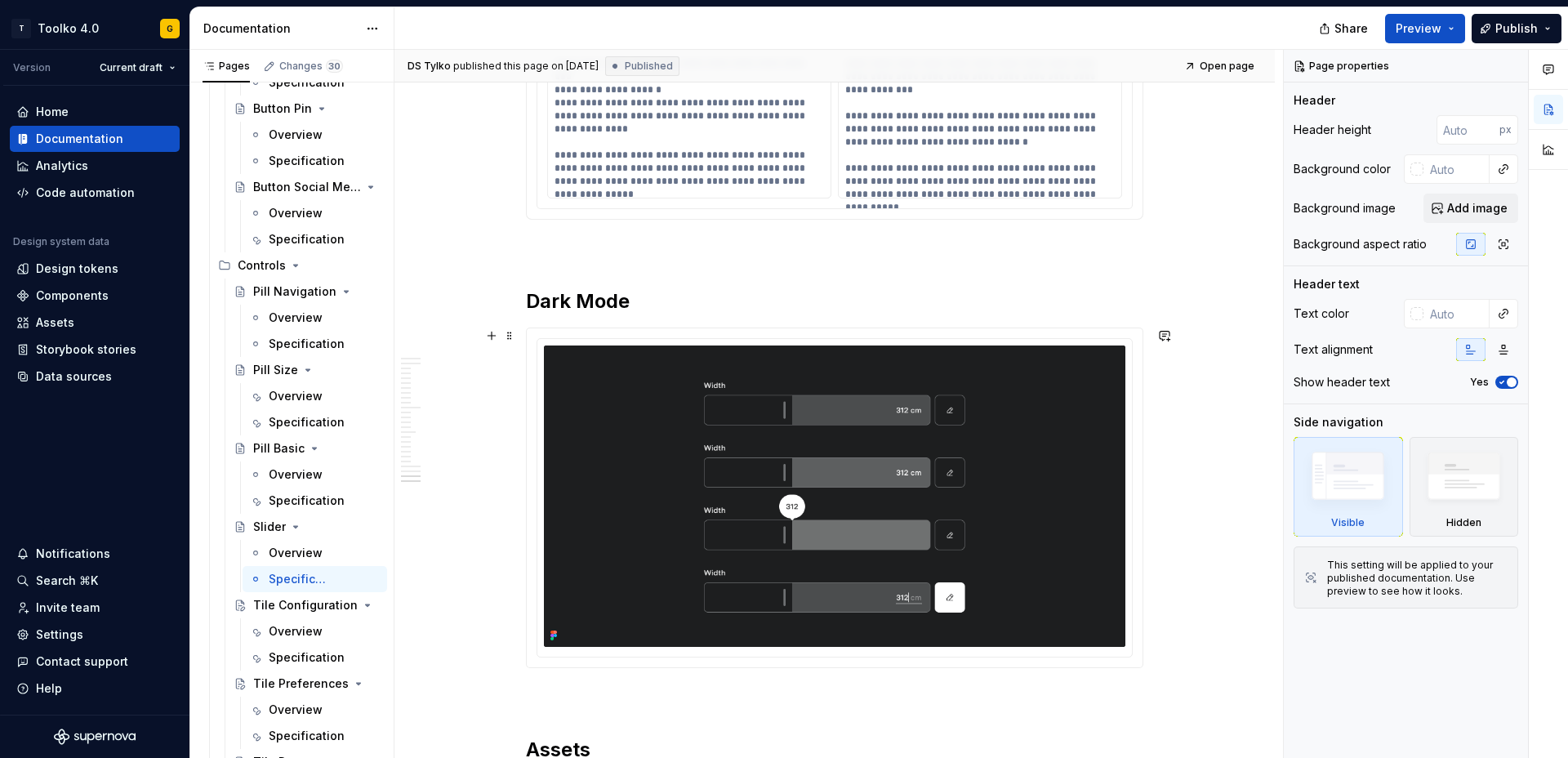
type textarea "*"
